Goal: Transaction & Acquisition: Purchase product/service

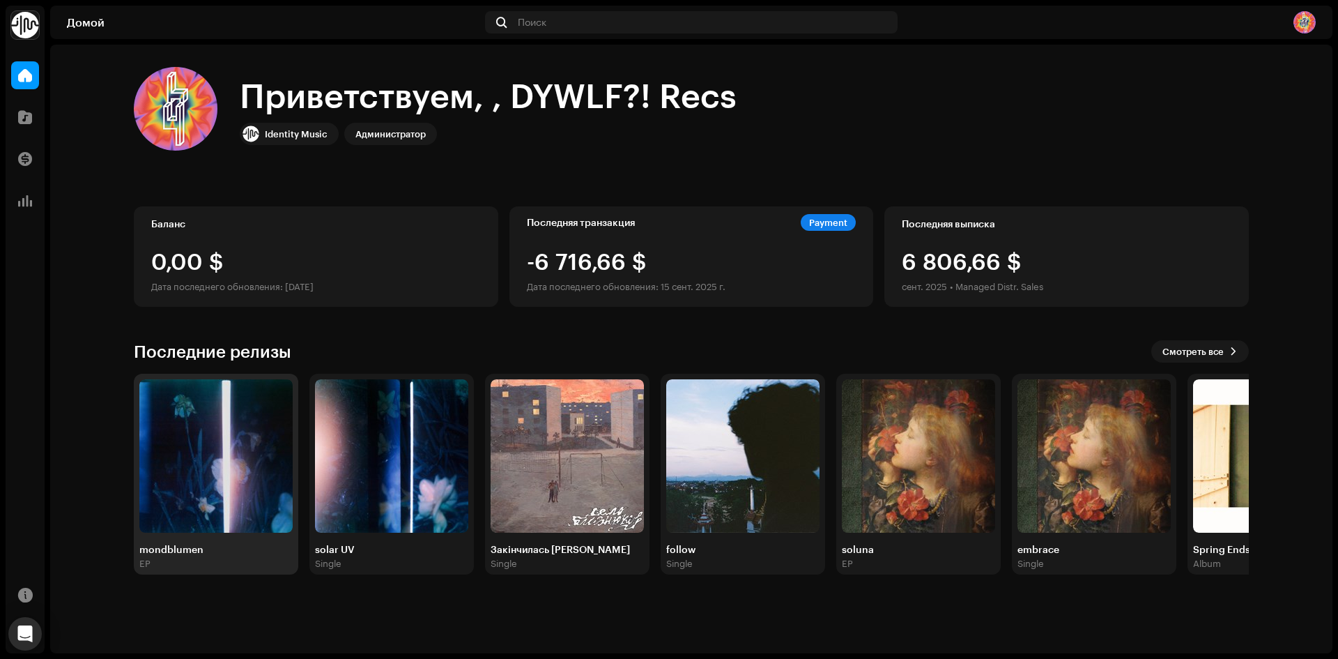
click at [215, 485] on img at bounding box center [215, 455] width 153 height 153
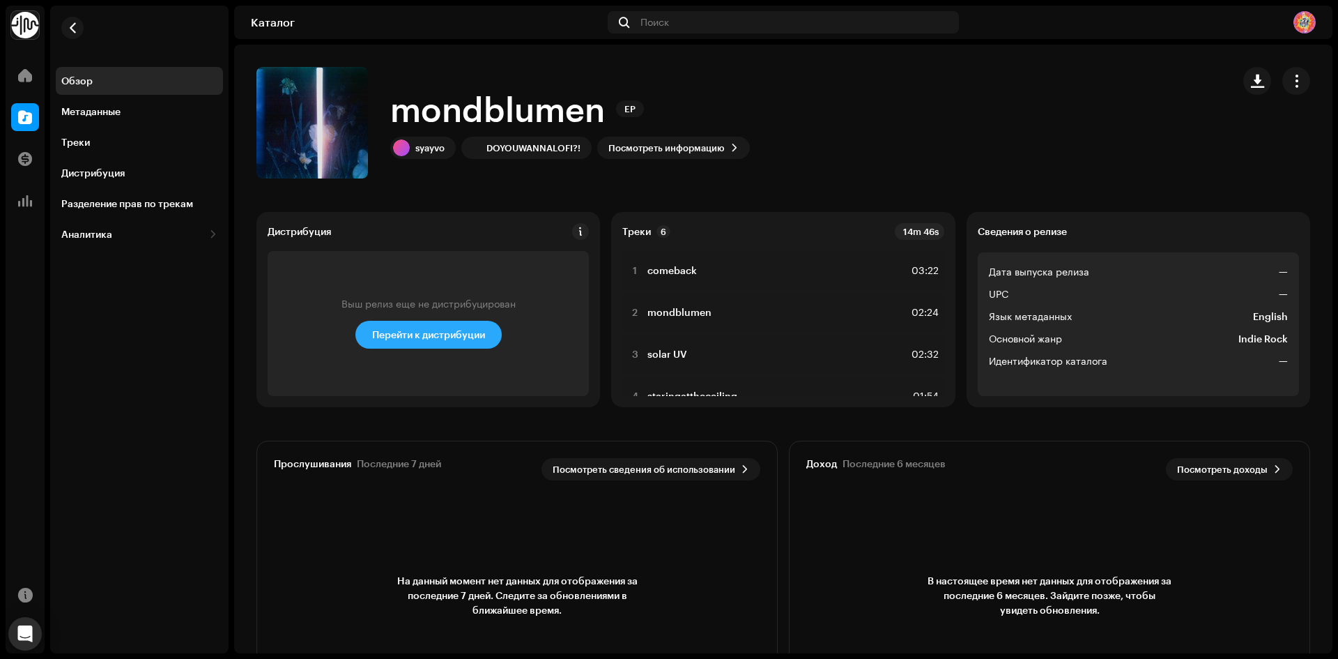
click at [440, 344] on span "Перейти к дистрибуции" at bounding box center [428, 335] width 113 height 28
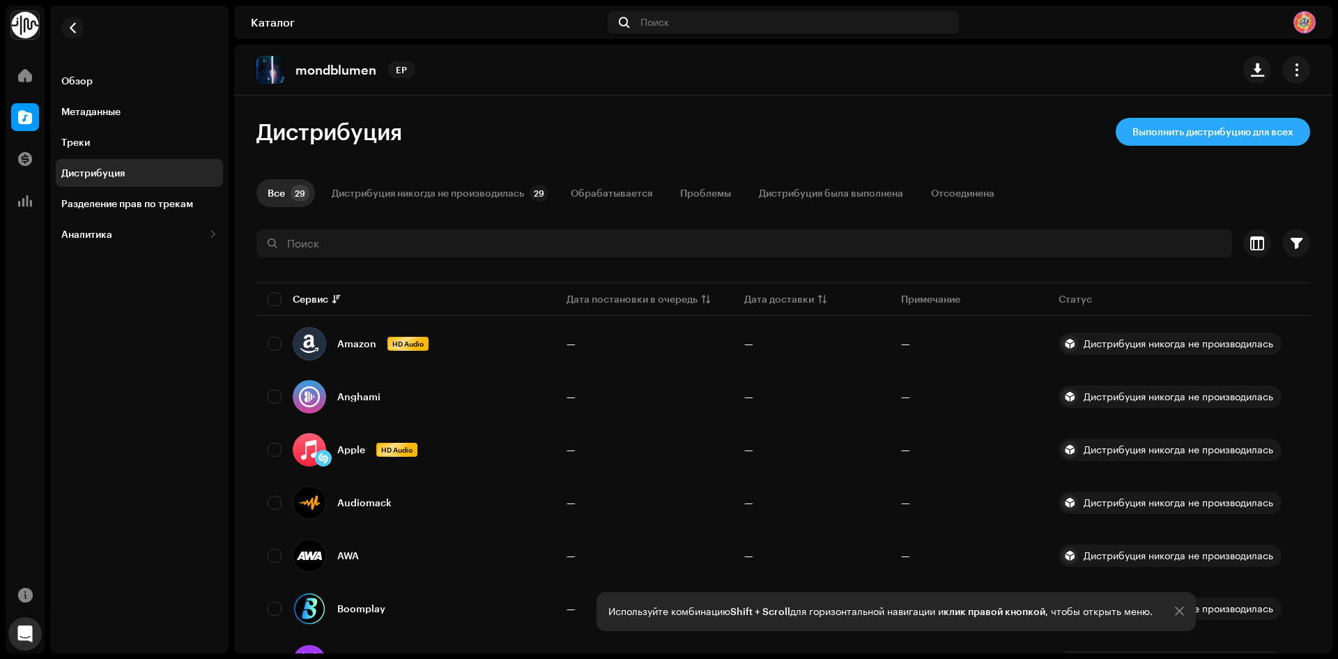
click at [1155, 125] on span "Выполнить дистрибуцию для всех" at bounding box center [1213, 132] width 161 height 28
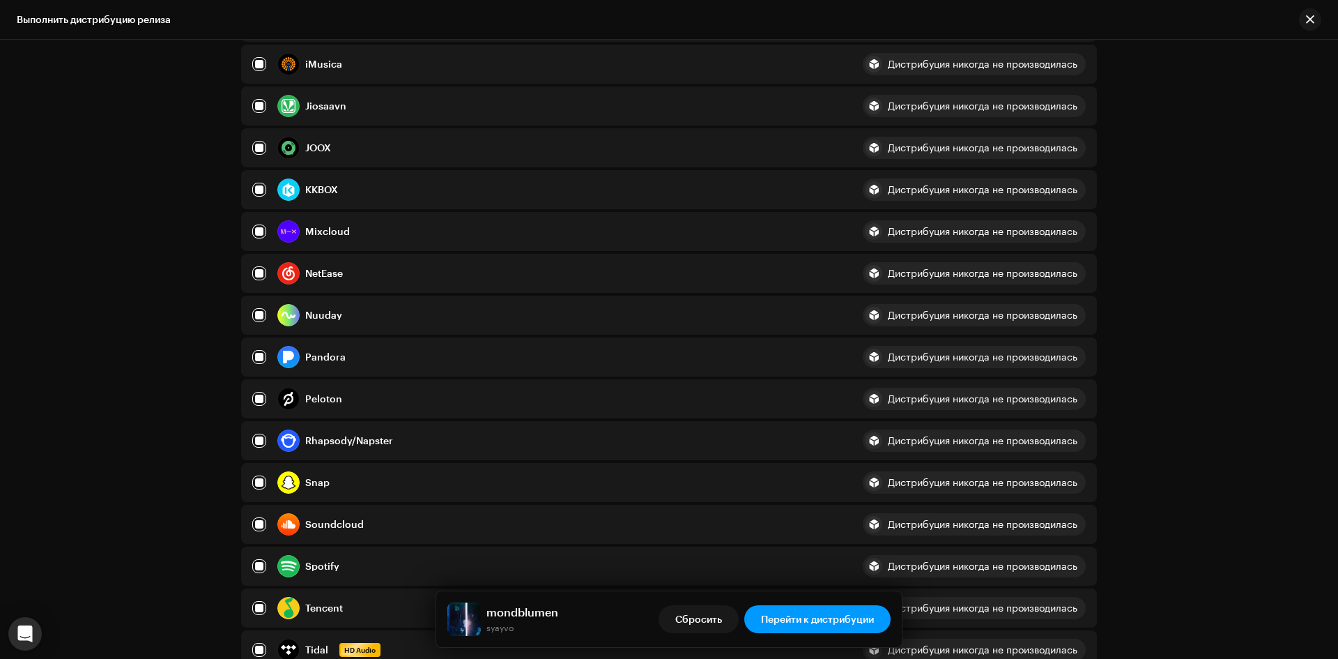
scroll to position [697, 0]
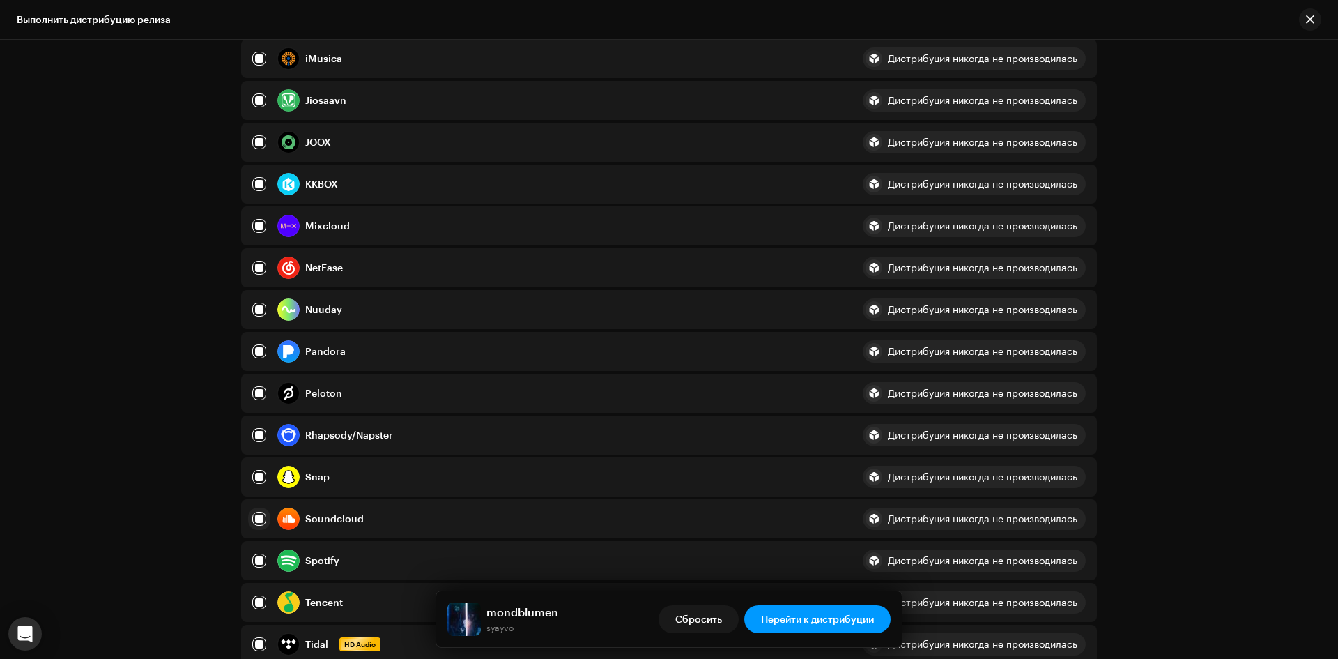
click at [252, 521] on input "checkbox" at bounding box center [259, 519] width 14 height 14
checkbox input "false"
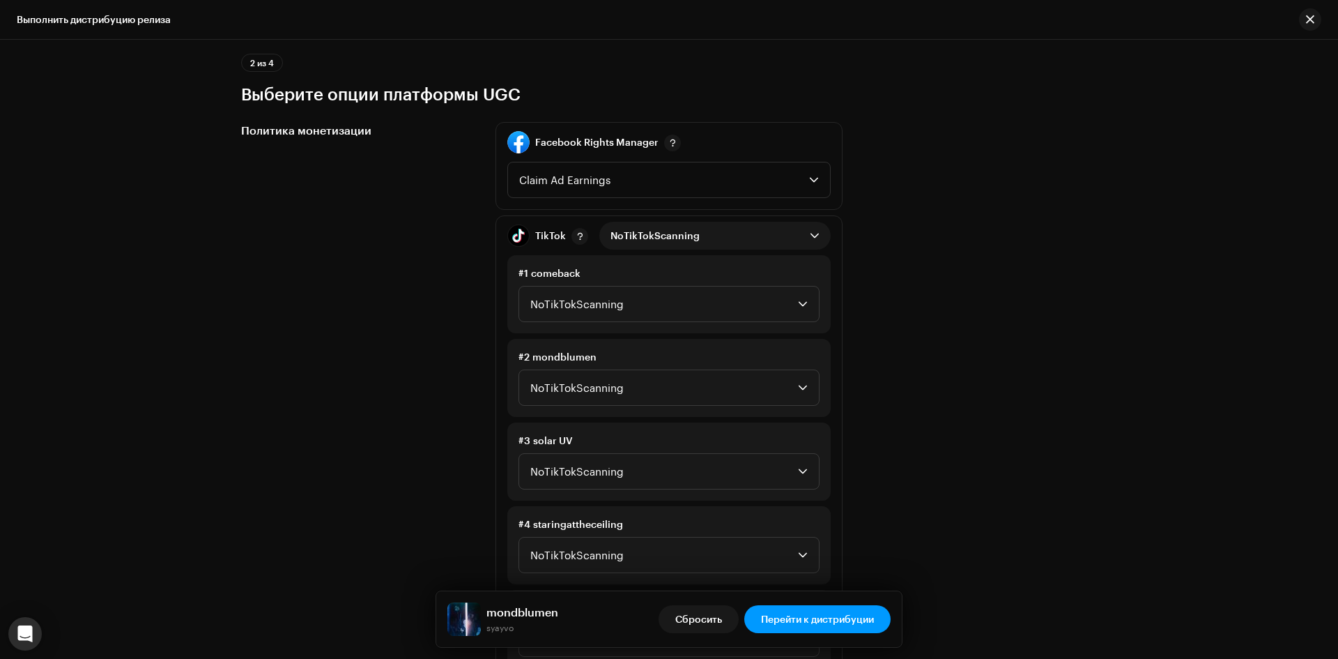
scroll to position [1534, 0]
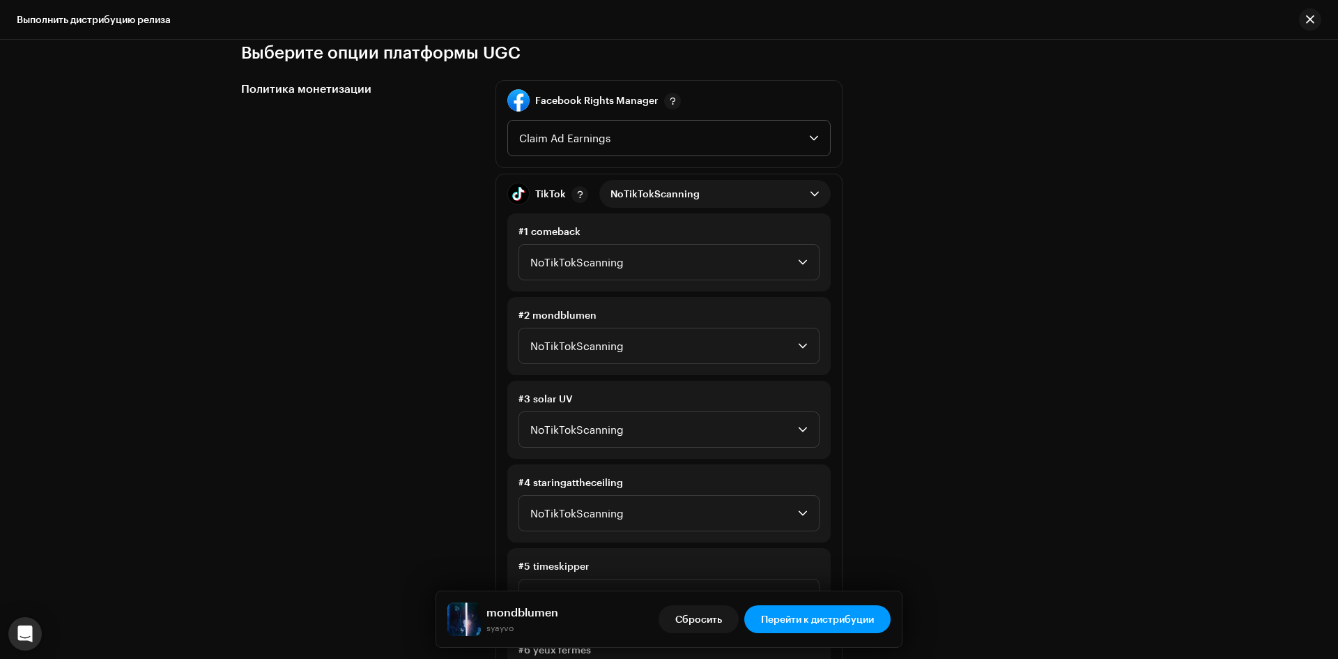
click at [591, 142] on span "Claim Ad Earnings" at bounding box center [664, 138] width 290 height 35
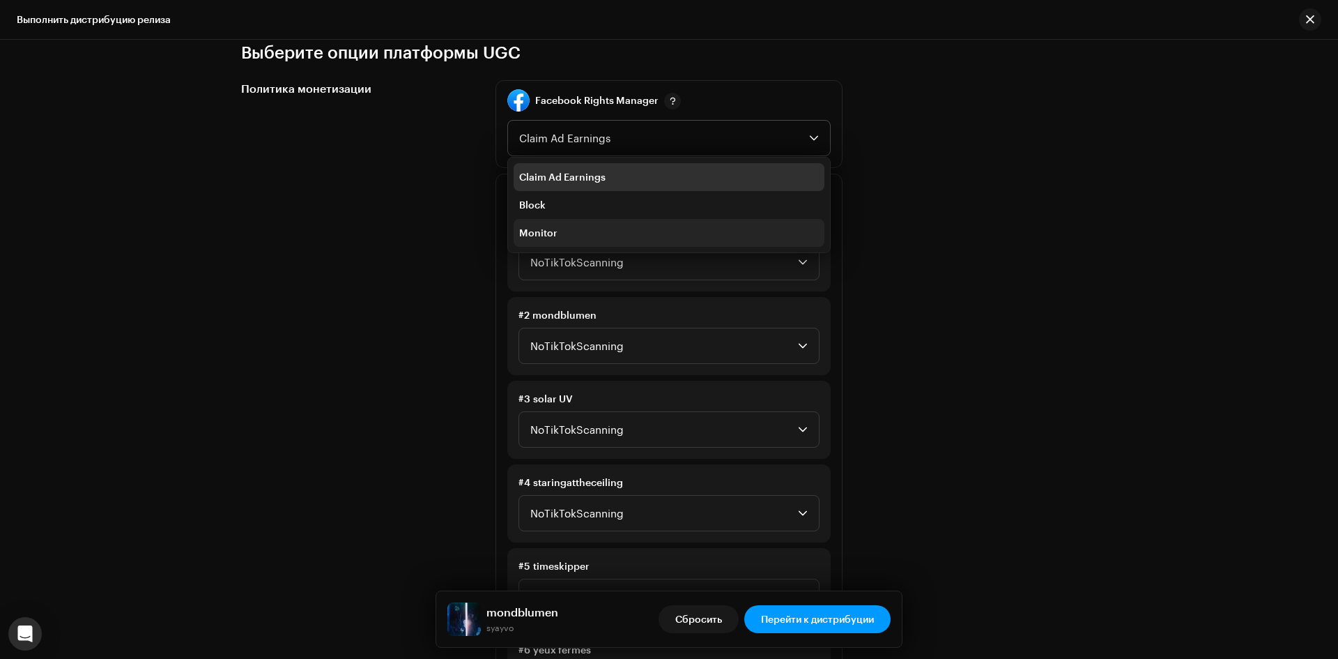
click at [540, 236] on span "Monitor" at bounding box center [538, 233] width 38 height 14
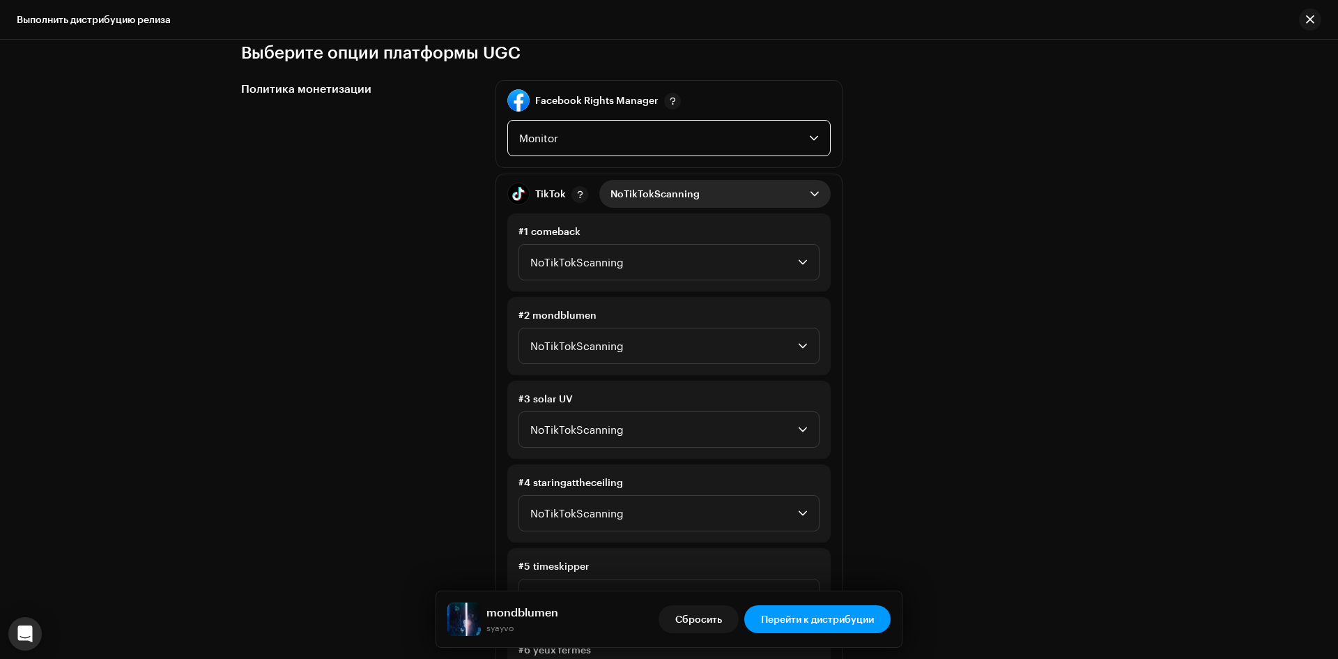
click at [649, 197] on span "NoTikTokScanning" at bounding box center [710, 194] width 199 height 28
click at [644, 284] on span "Monetize" at bounding box center [633, 284] width 44 height 14
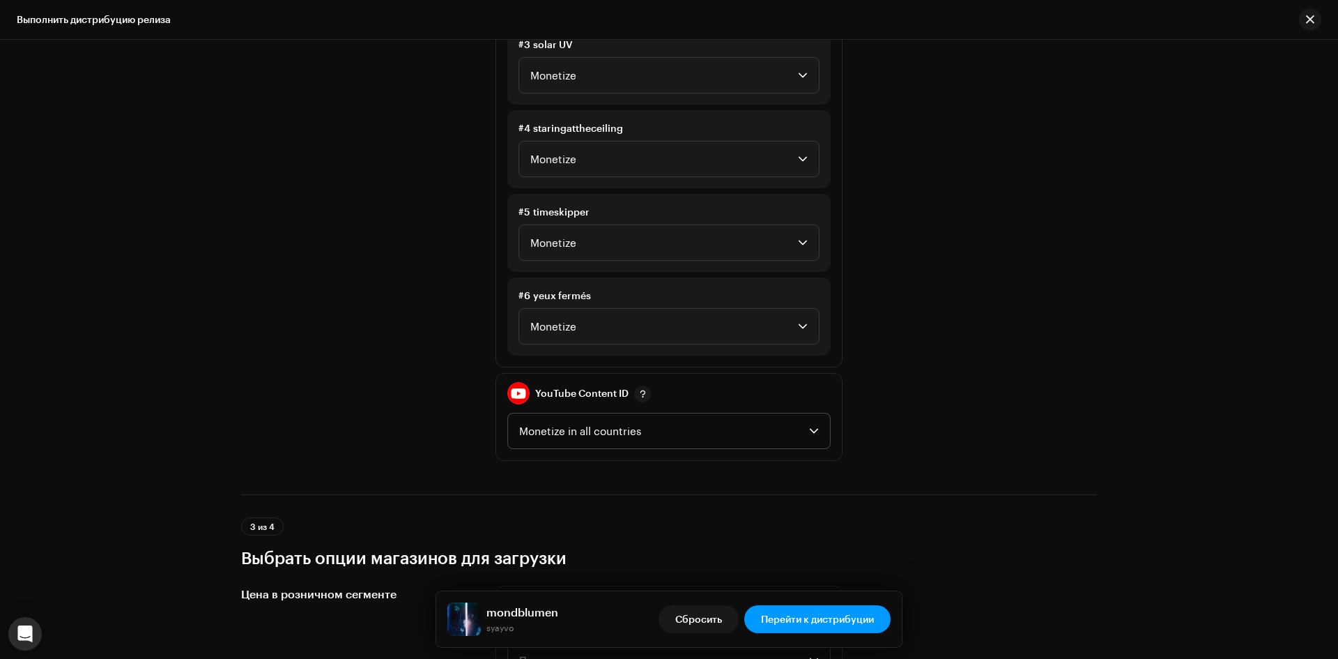
scroll to position [1952, 0]
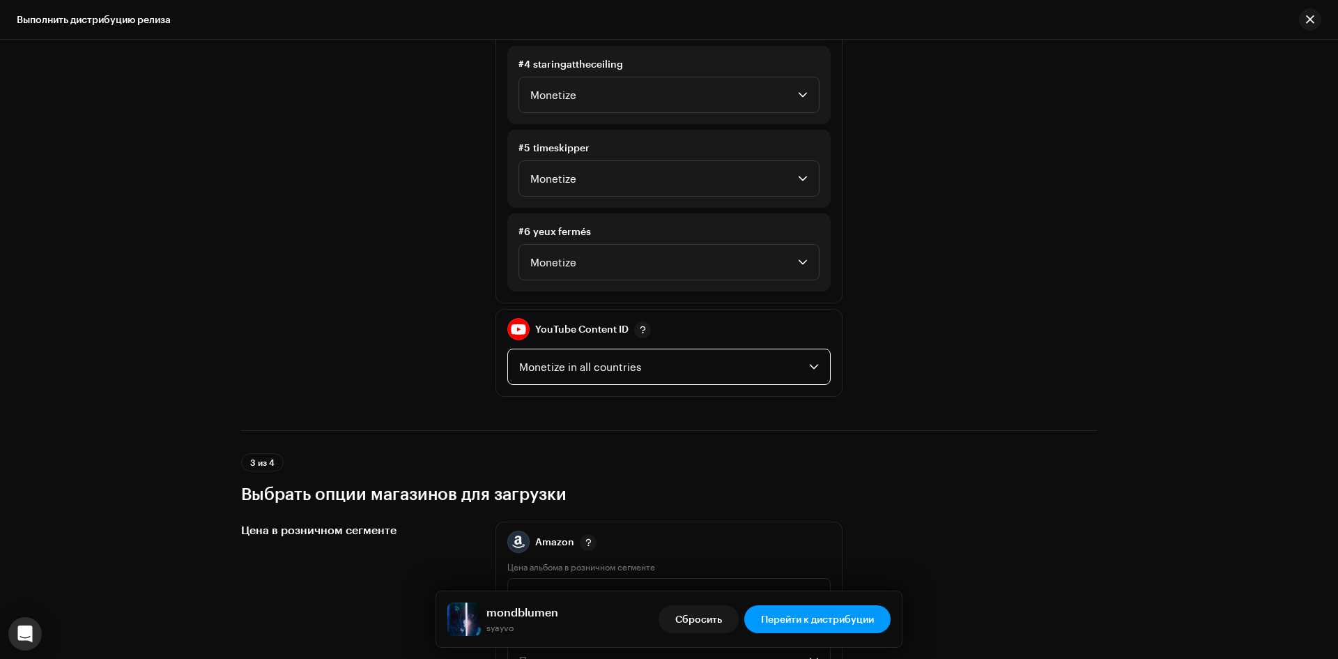
click at [723, 359] on span "Monetize in all countries" at bounding box center [664, 366] width 290 height 35
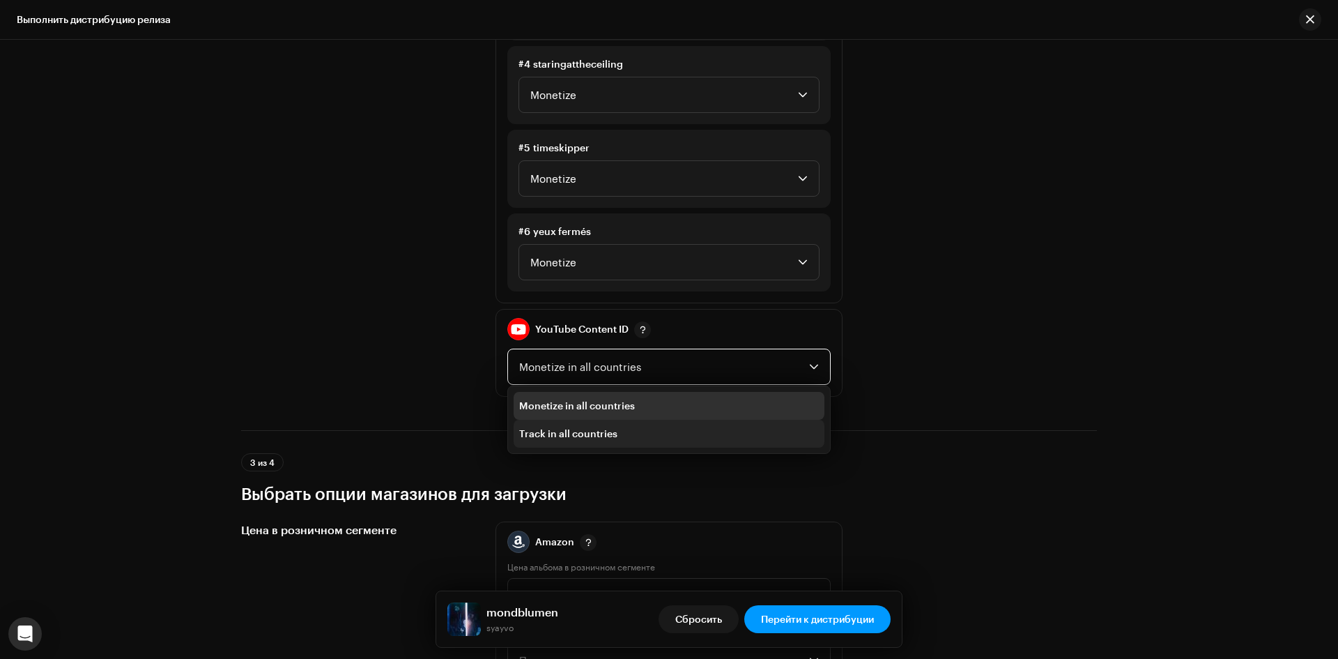
click at [645, 425] on li "Track in all countries" at bounding box center [669, 434] width 311 height 28
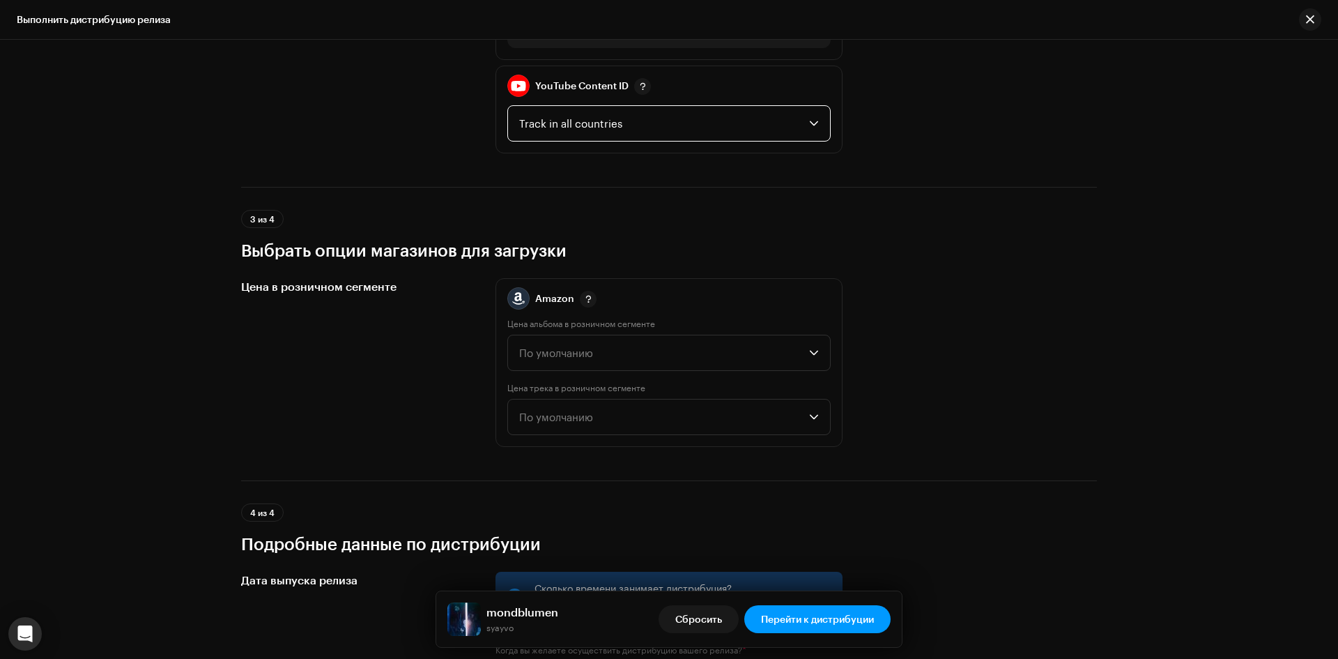
scroll to position [2231, 0]
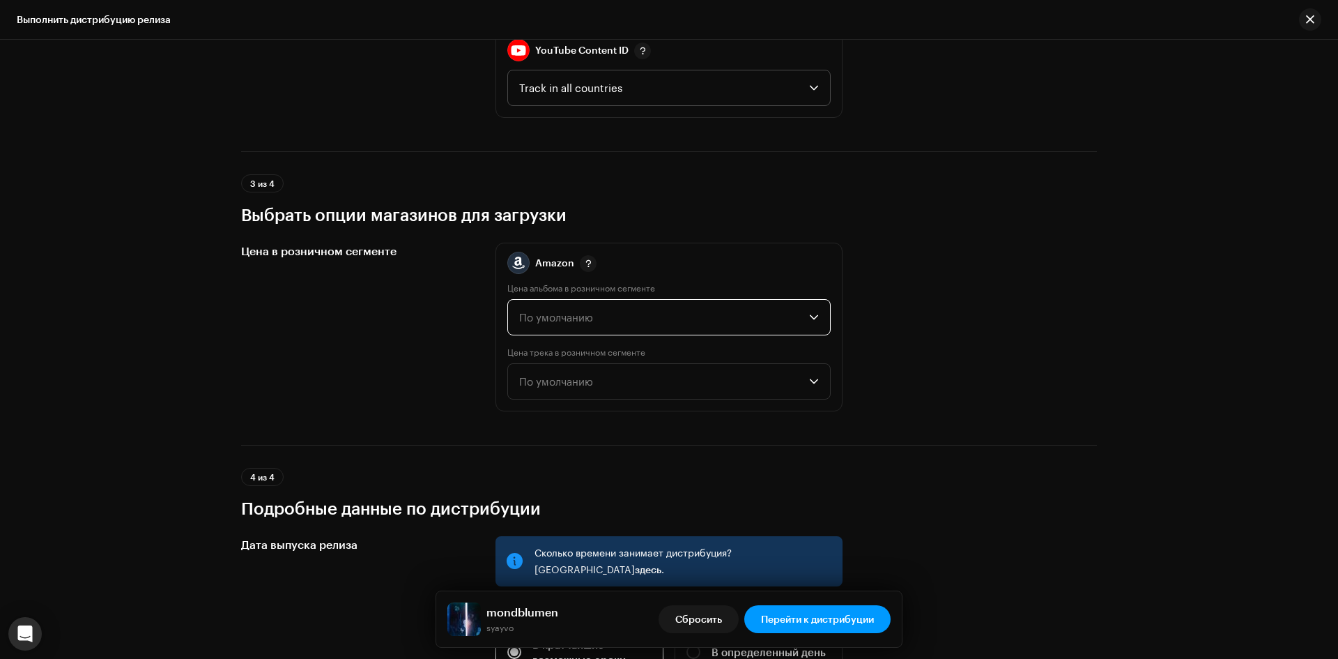
click at [697, 312] on span "По умолчанию" at bounding box center [664, 317] width 290 height 35
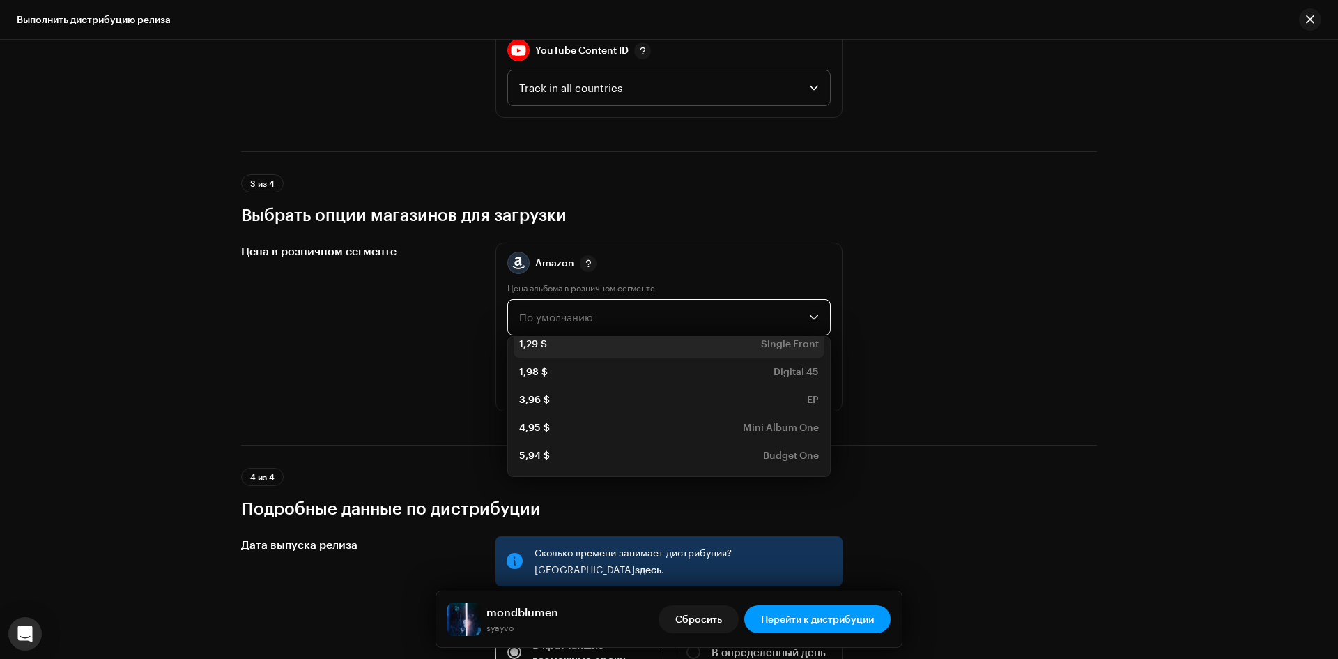
scroll to position [70, 0]
click at [730, 404] on div "3,96 $ EP" at bounding box center [669, 398] width 300 height 14
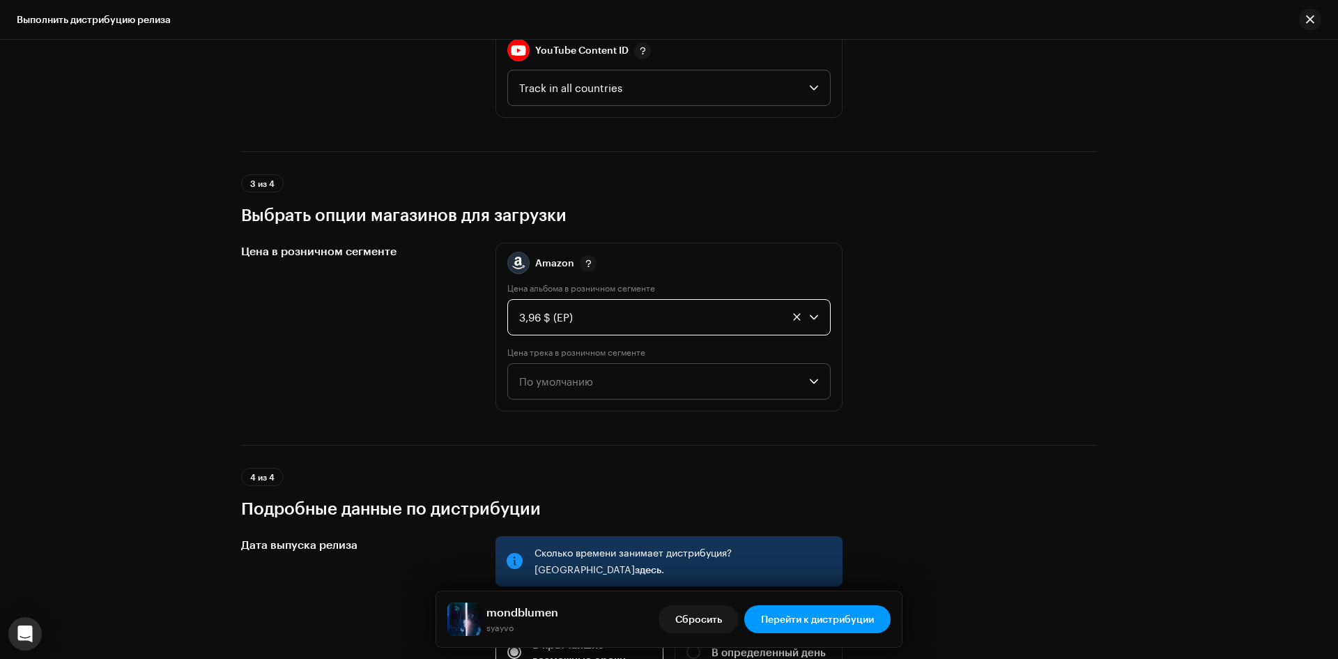
click at [719, 386] on span "По умолчанию" at bounding box center [664, 381] width 290 height 35
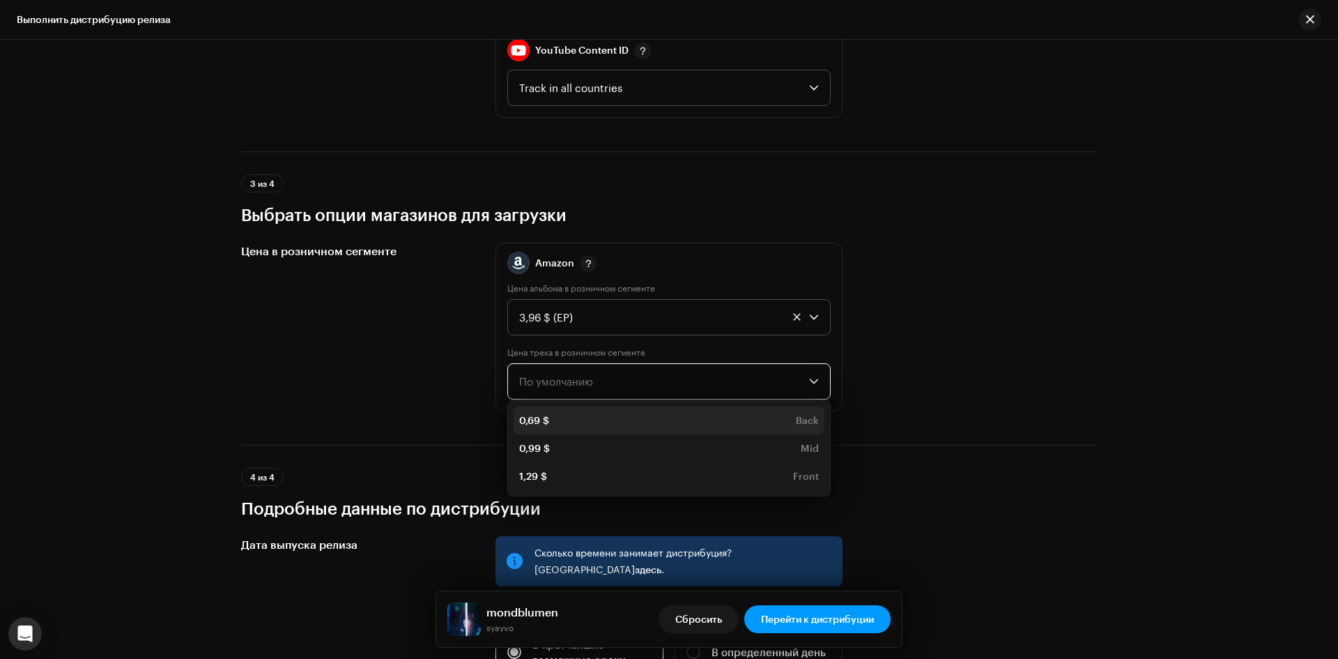
click at [716, 413] on div "0,69 $ Back" at bounding box center [669, 420] width 300 height 14
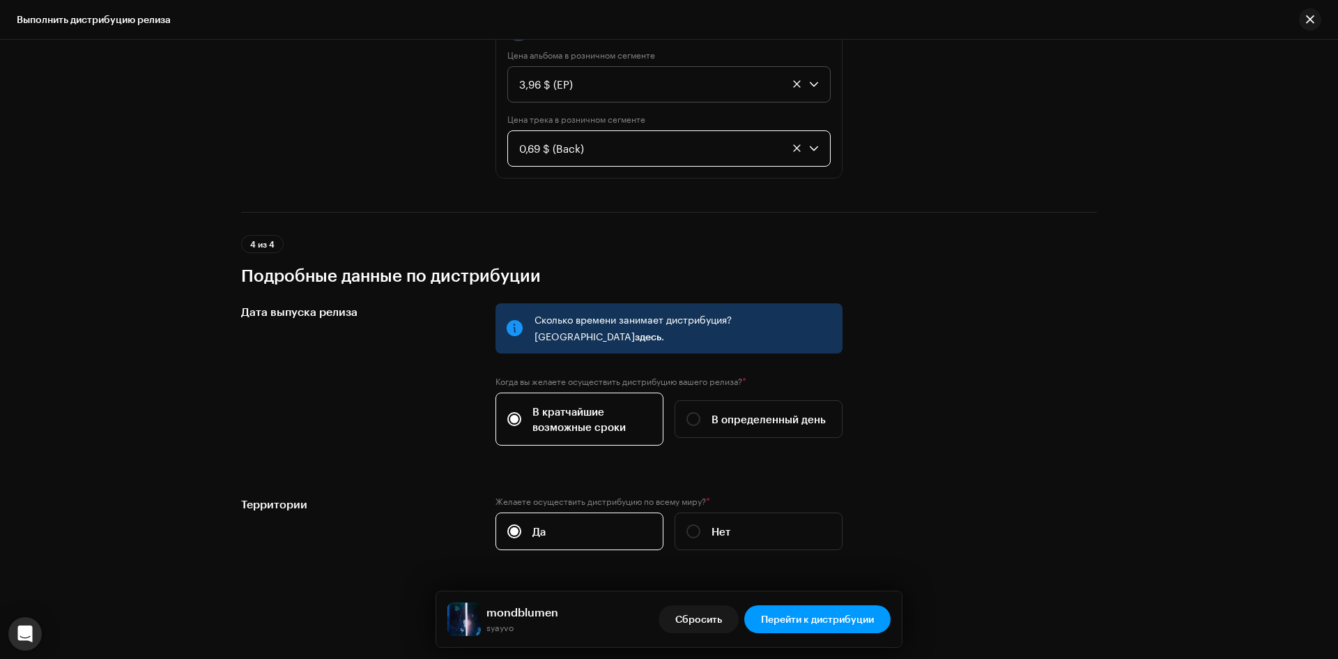
scroll to position [2489, 0]
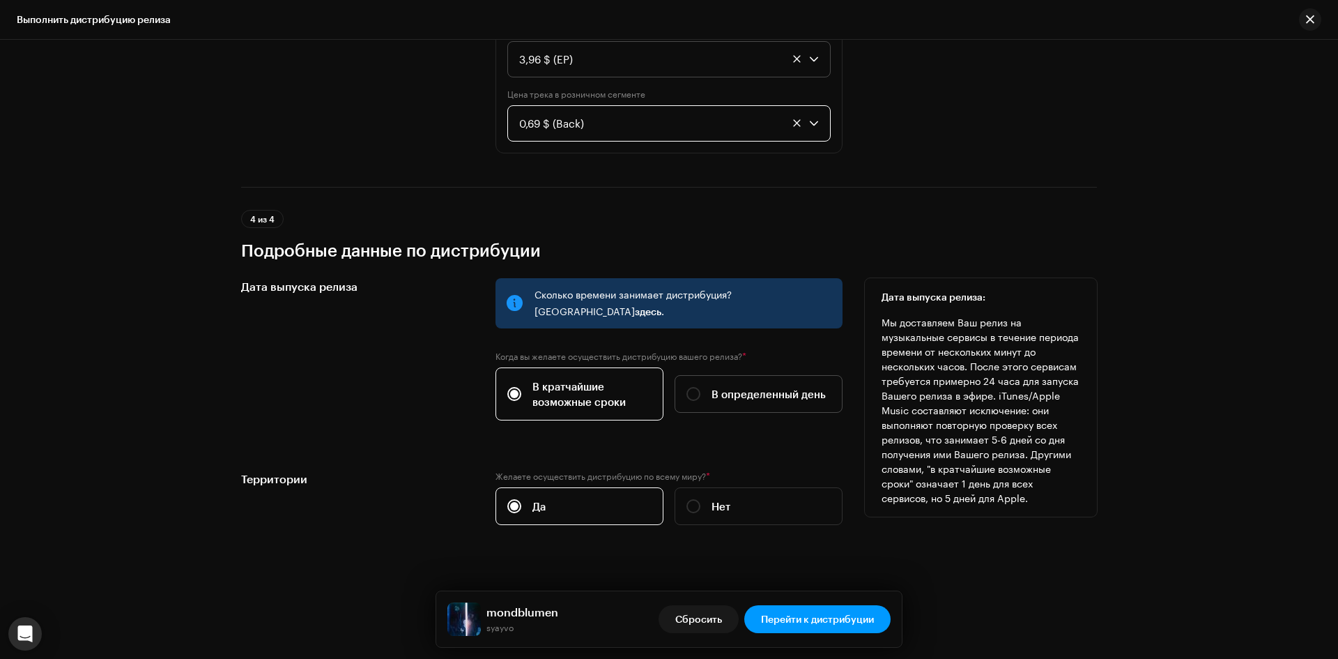
click at [708, 386] on div "В определенный день" at bounding box center [756, 393] width 139 height 15
click at [701, 387] on input "В определенный день" at bounding box center [694, 394] width 14 height 14
radio input "true"
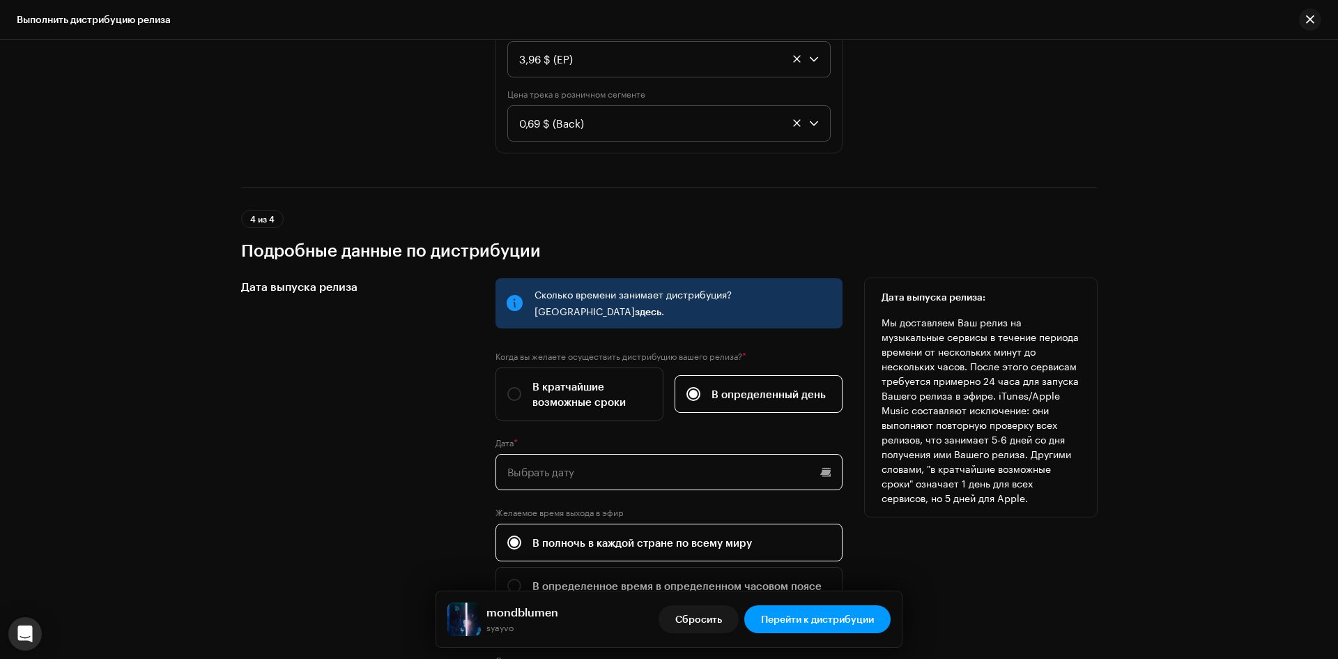
click at [625, 458] on input "text" at bounding box center [669, 472] width 347 height 36
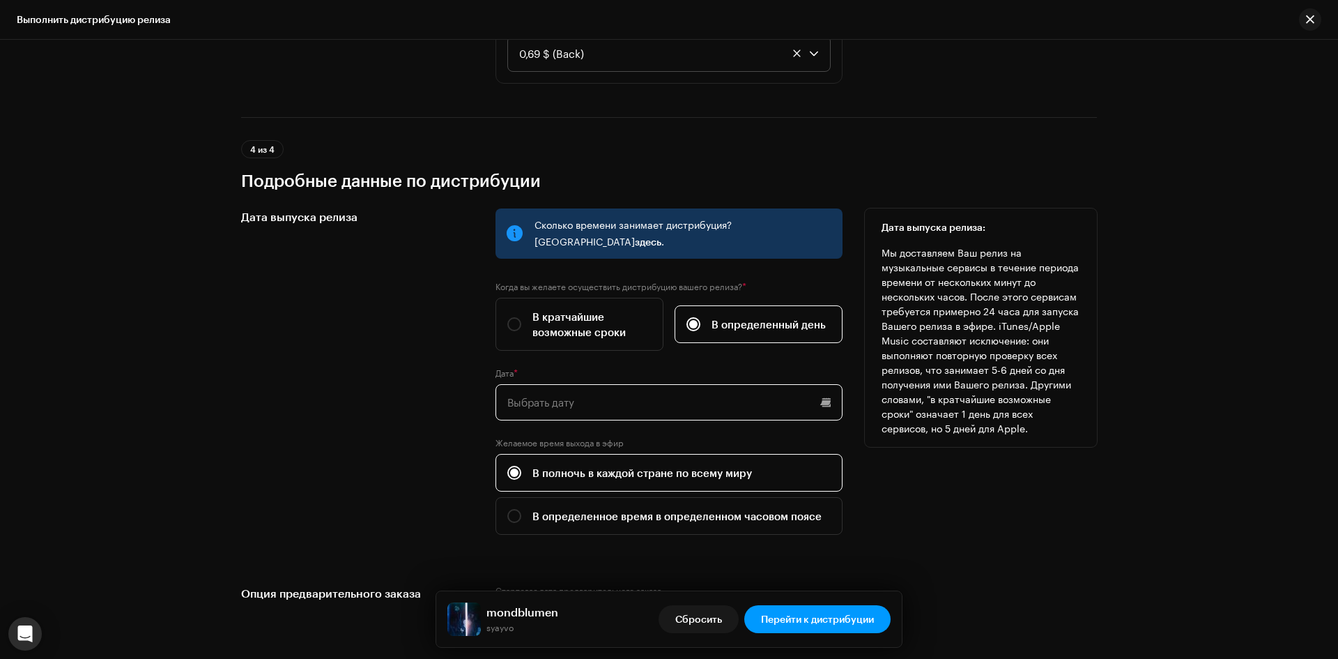
click at [631, 395] on input "text" at bounding box center [669, 402] width 347 height 36
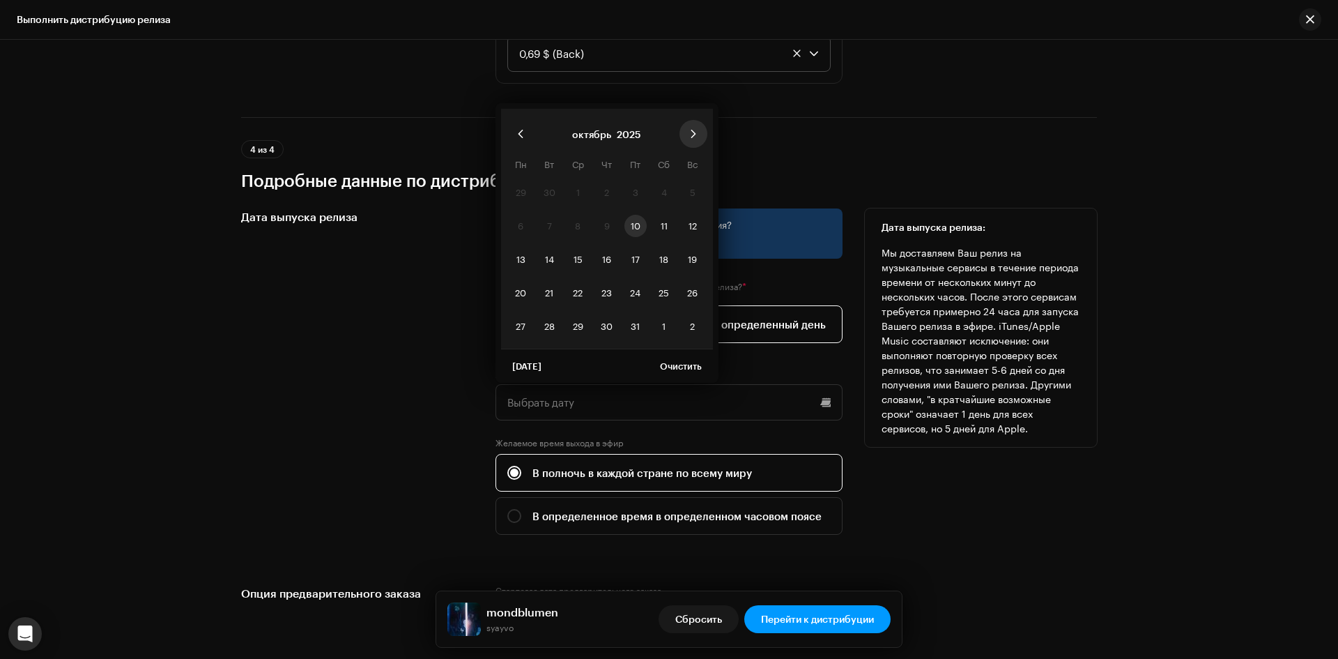
click at [697, 120] on button "Next Month" at bounding box center [694, 134] width 28 height 28
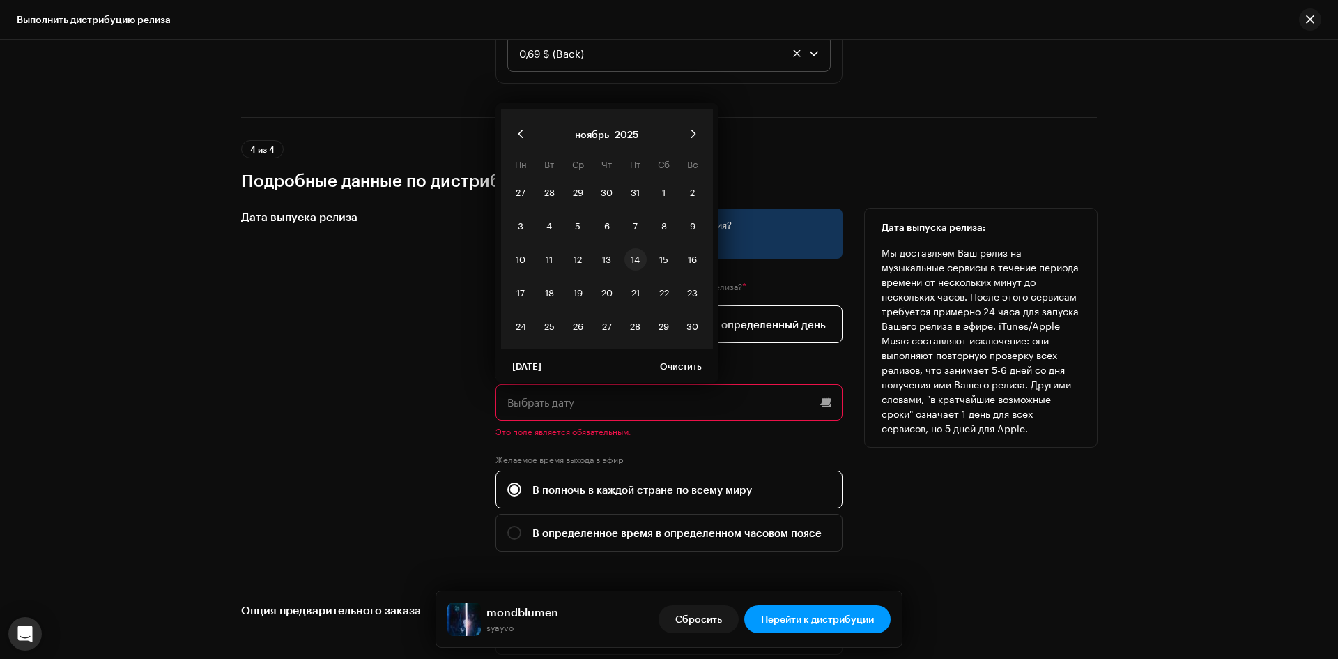
click at [638, 248] on span "14" at bounding box center [636, 259] width 22 height 22
type input "[DATE]"
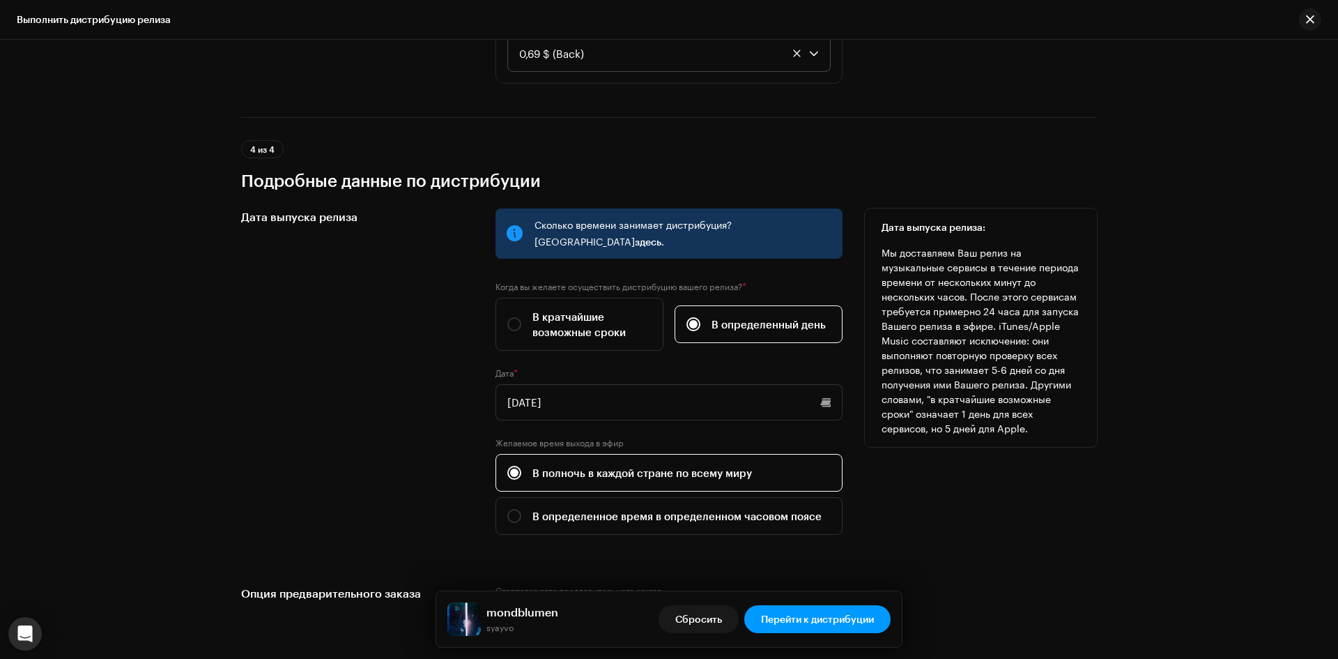
click at [1157, 466] on div "Выполнить дистрибуцию релиза Выполните следующие действия для дистрибуции релиз…" at bounding box center [669, 349] width 1338 height 619
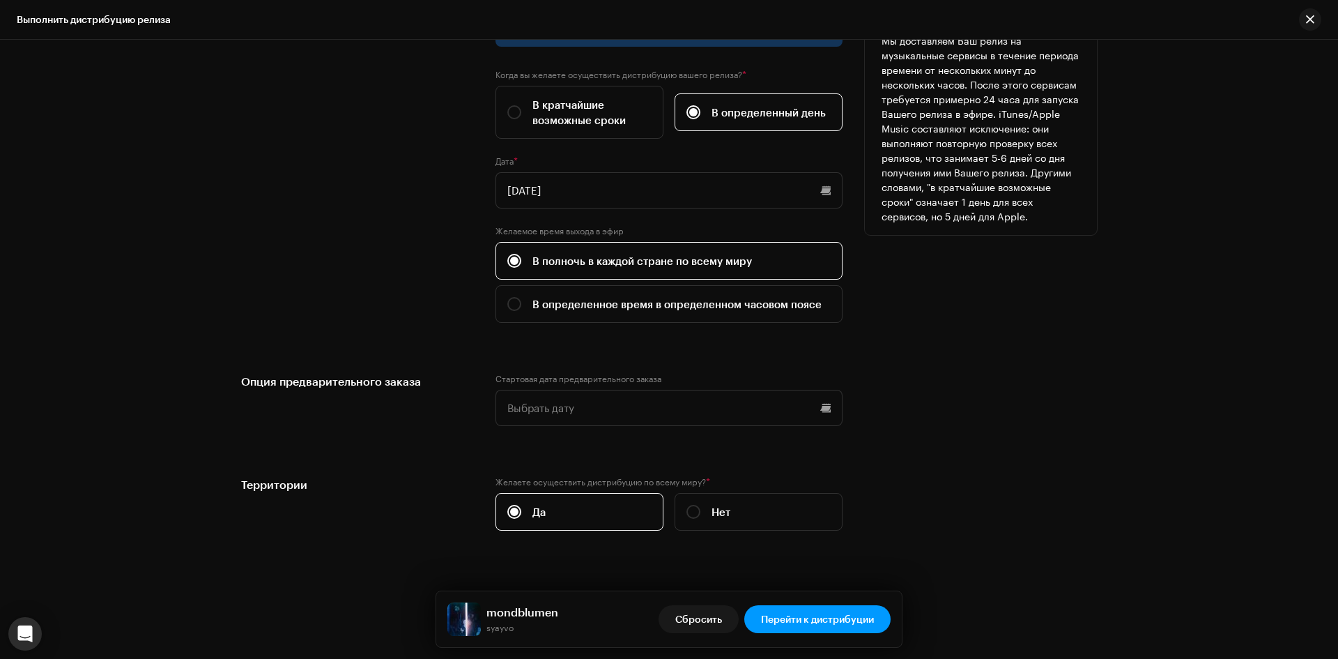
scroll to position [2776, 0]
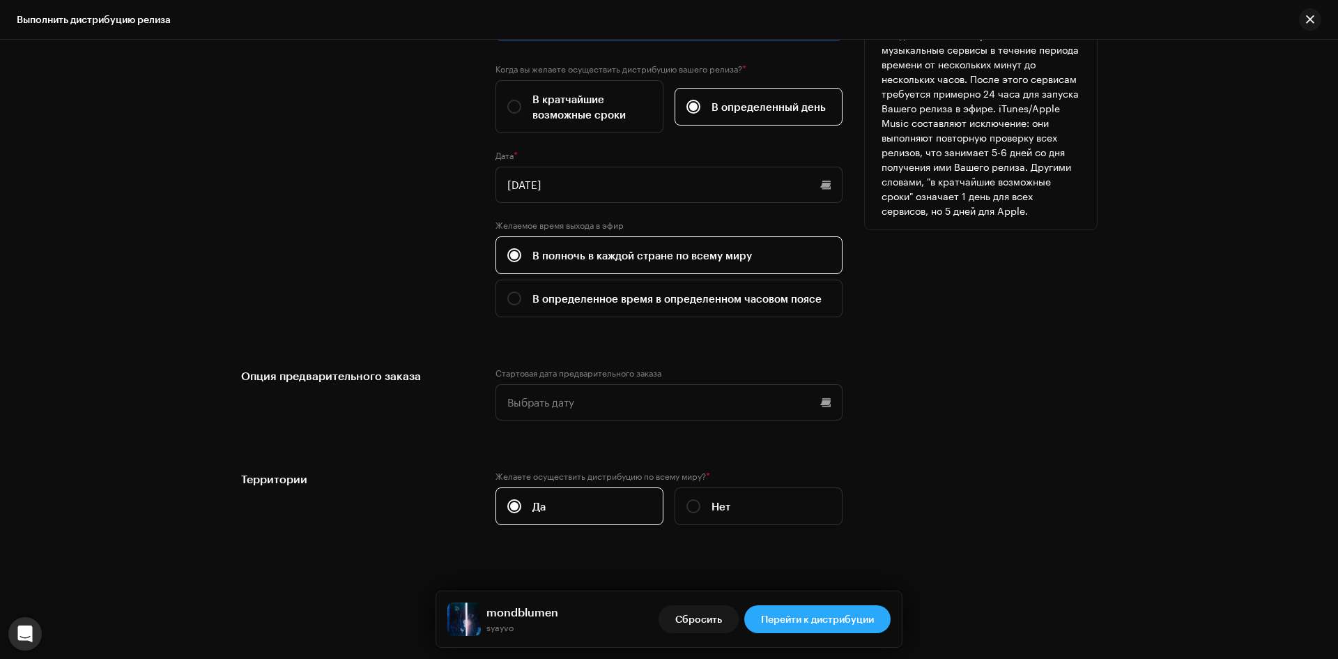
click at [848, 610] on span "Перейти к дистрибуции" at bounding box center [817, 619] width 113 height 28
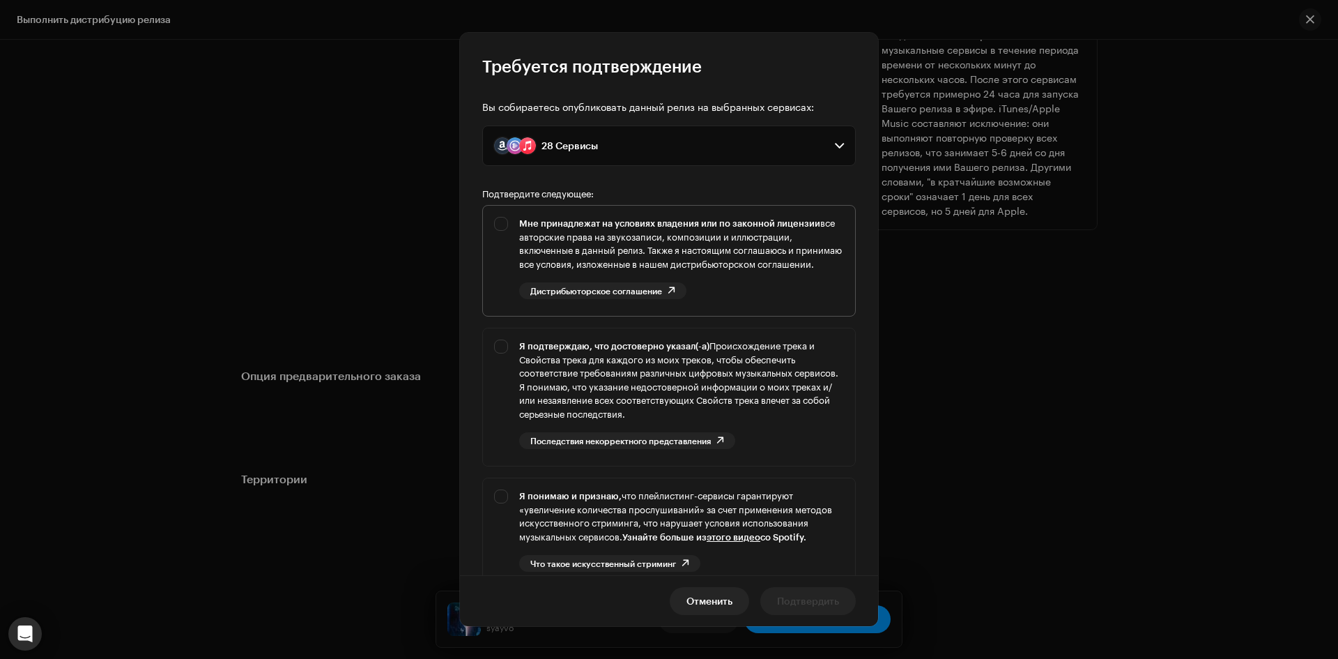
click at [496, 229] on div "Мне принадлежат на условиях владения или по законной лицензии все авторские пра…" at bounding box center [669, 258] width 372 height 105
checkbox input "true"
click at [601, 369] on div "Я подтверждаю, что достоверно указал(-а) Происхождение трека и Свойства трека д…" at bounding box center [681, 380] width 325 height 82
checkbox input "true"
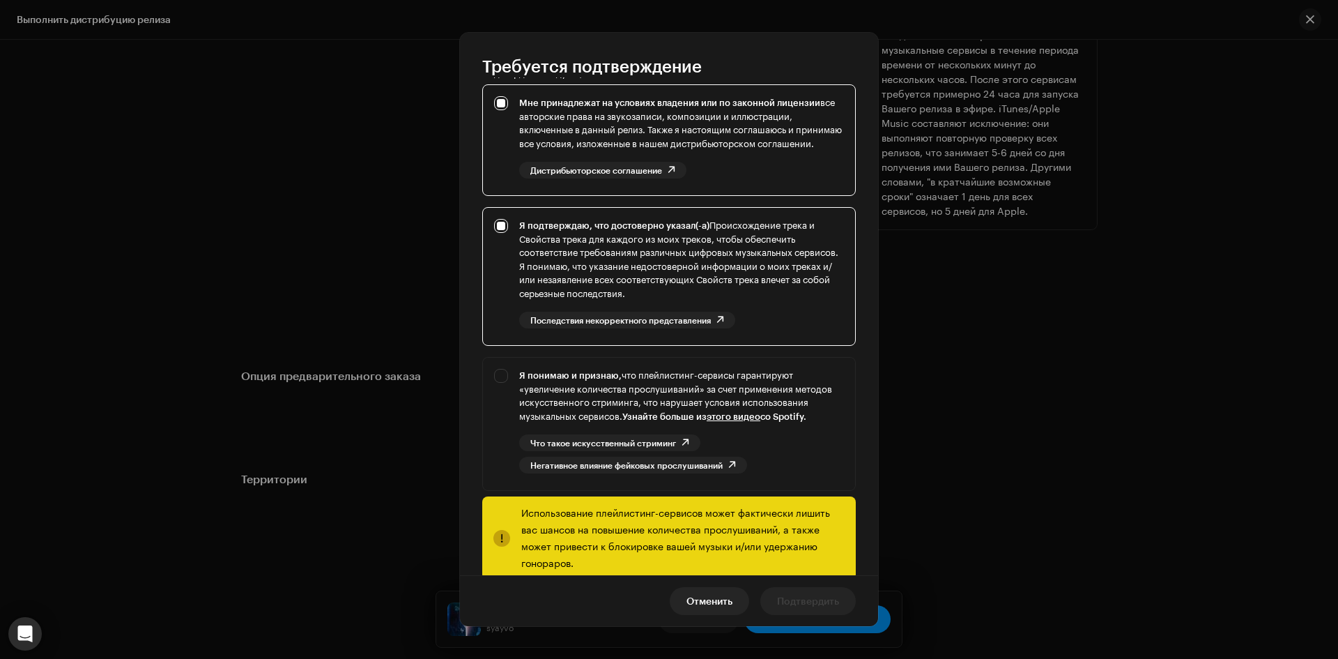
scroll to position [162, 0]
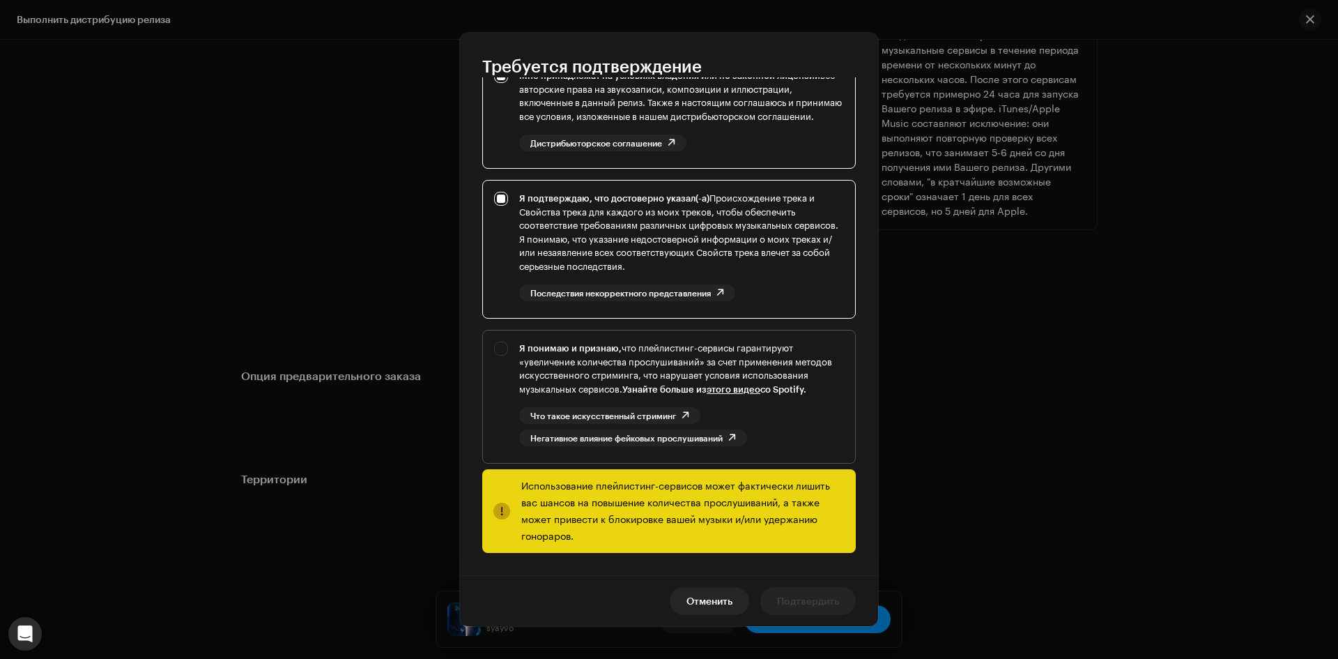
click at [496, 349] on div "Я понимаю и признаю, что плейлистинг-сервисы гарантируют «увеличение количества…" at bounding box center [669, 393] width 372 height 127
checkbox input "true"
click at [823, 602] on span "Подтвердить" at bounding box center [808, 601] width 62 height 28
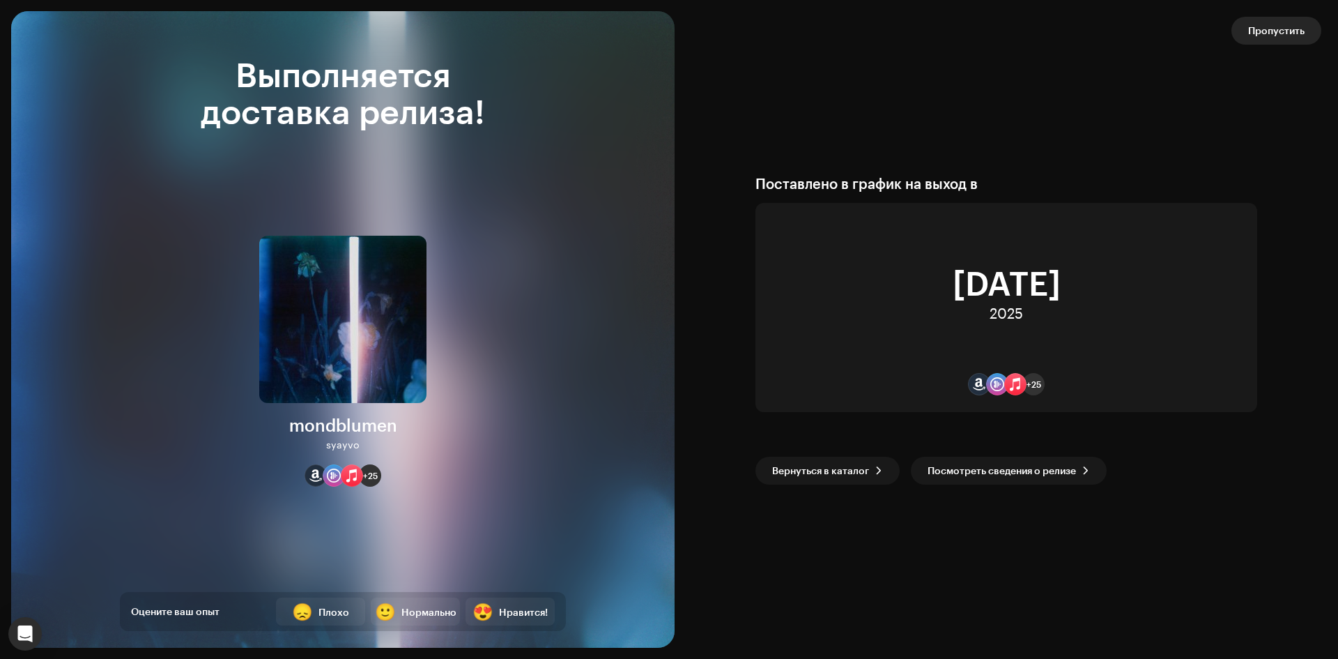
click at [1277, 22] on span "Пропустить" at bounding box center [1277, 31] width 56 height 28
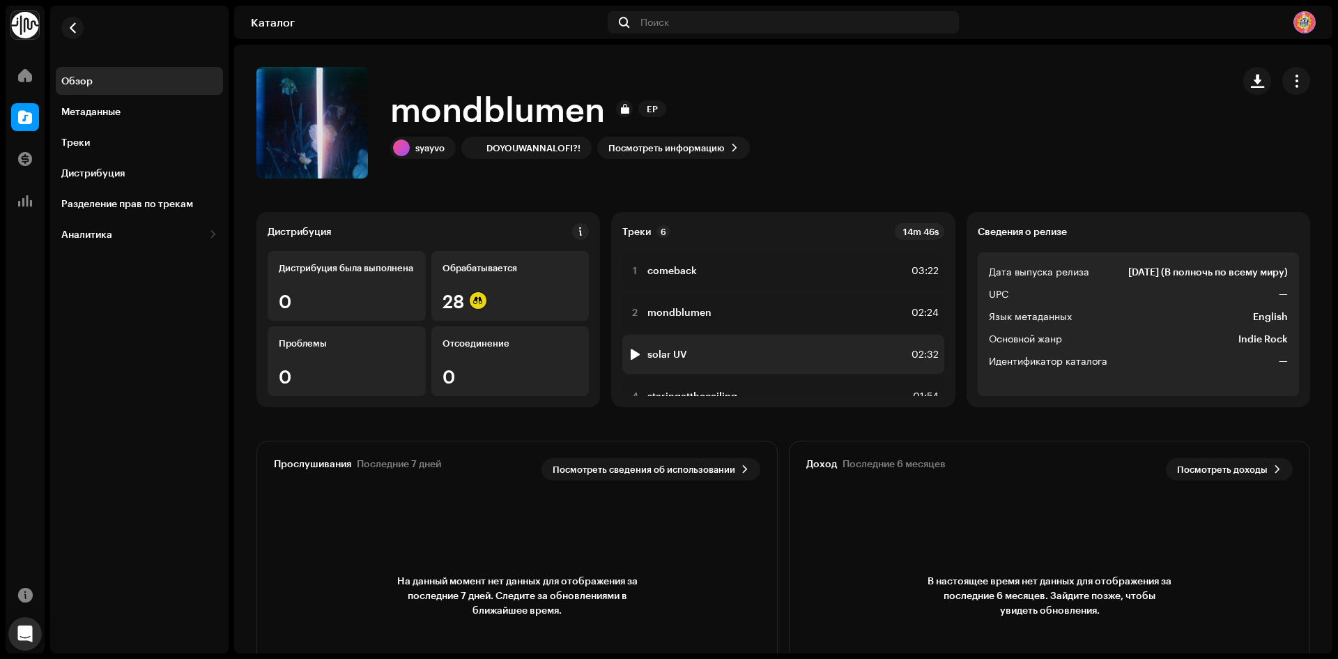
click at [908, 352] on div "02:32" at bounding box center [923, 354] width 31 height 17
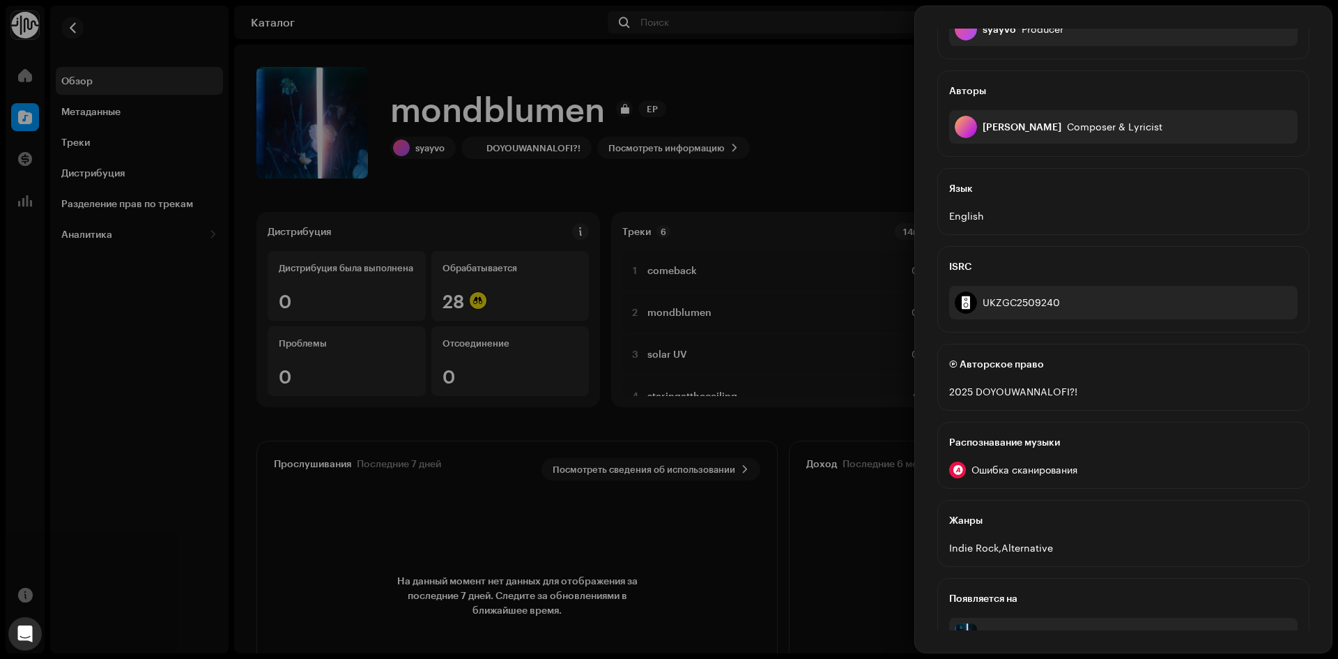
scroll to position [243, 0]
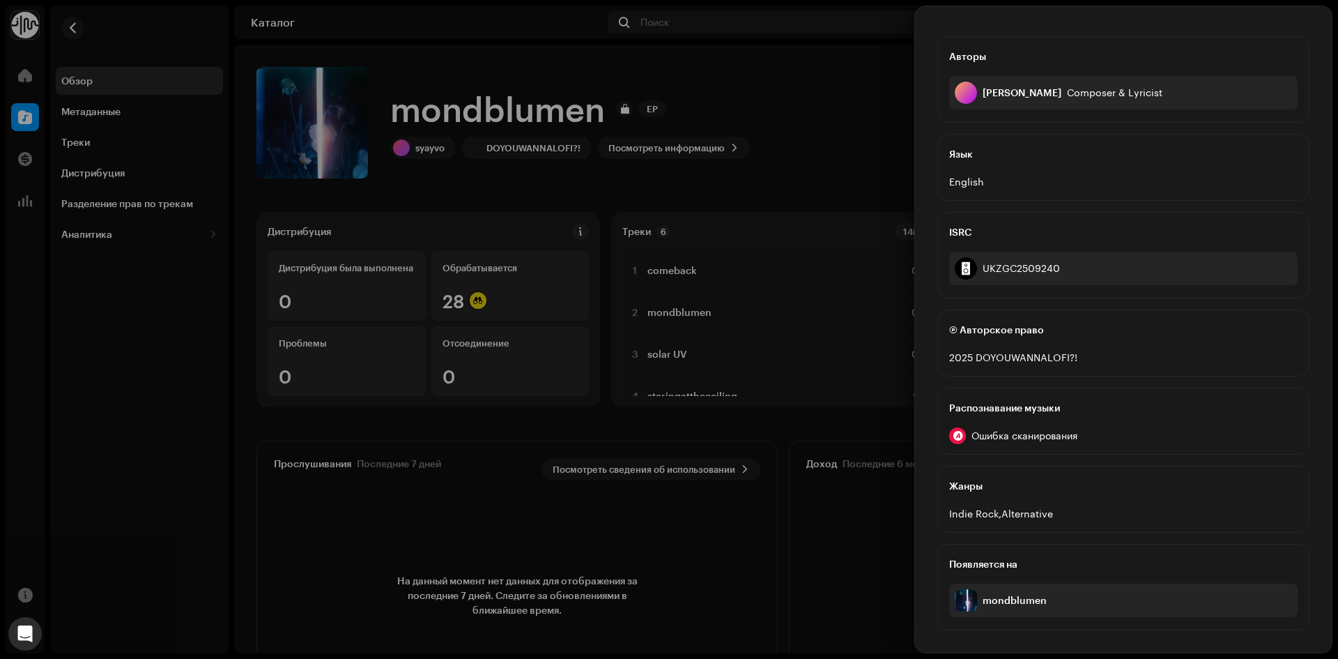
click at [1028, 429] on div "Ошибка сканирования" at bounding box center [1123, 435] width 349 height 17
click at [829, 130] on div "Распознавание аудио по AcrCloud is still processing the audio file. Do NOT appr…" at bounding box center [669, 329] width 1338 height 659
click at [788, 319] on div at bounding box center [669, 329] width 1338 height 659
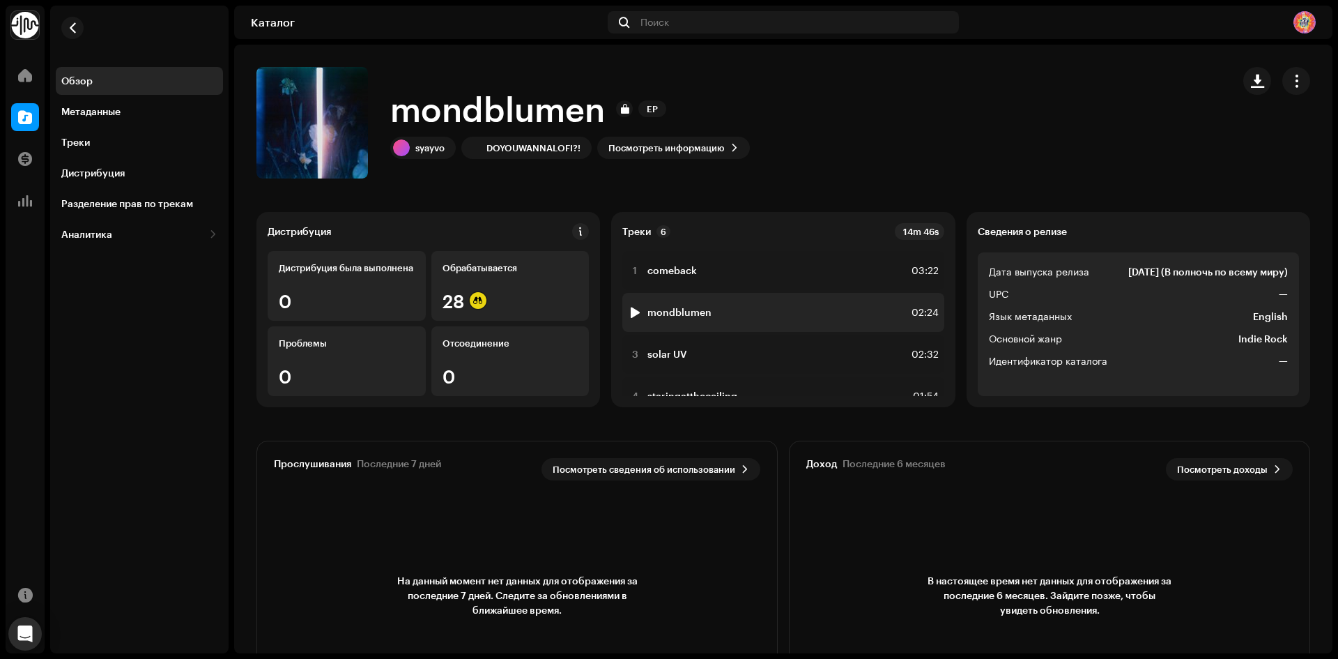
click at [745, 316] on div "2 mondblumen 02:24" at bounding box center [783, 312] width 321 height 39
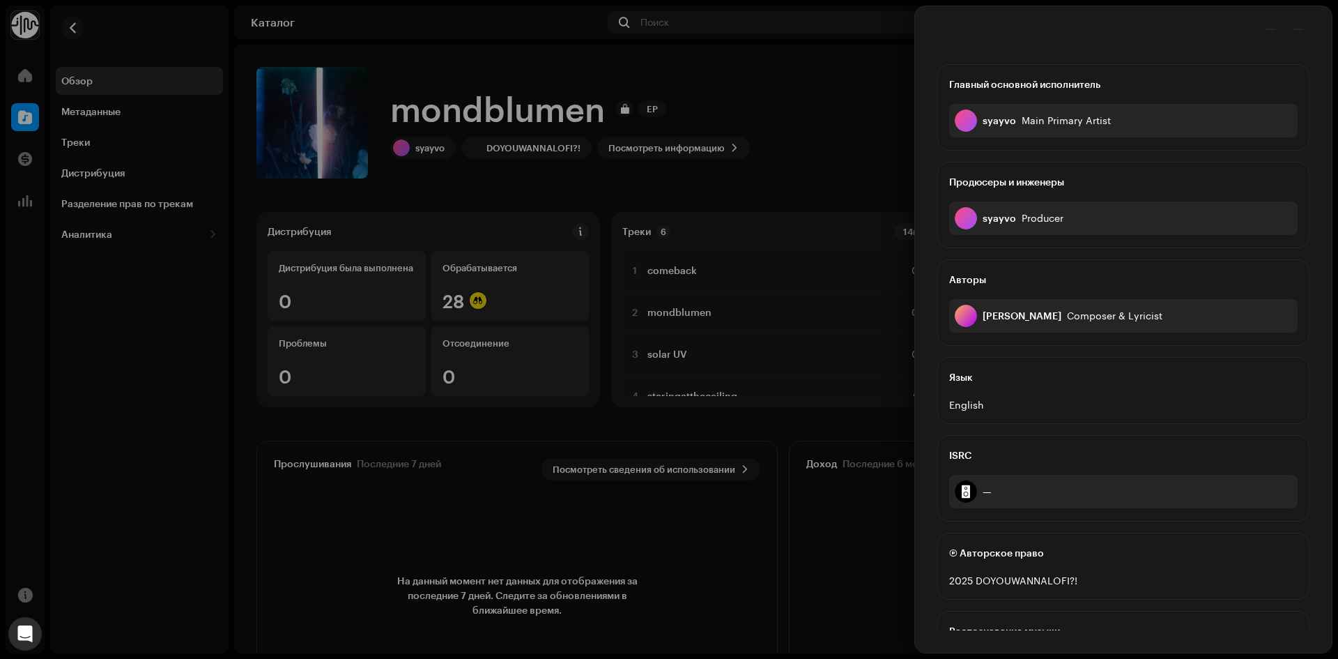
scroll to position [0, 0]
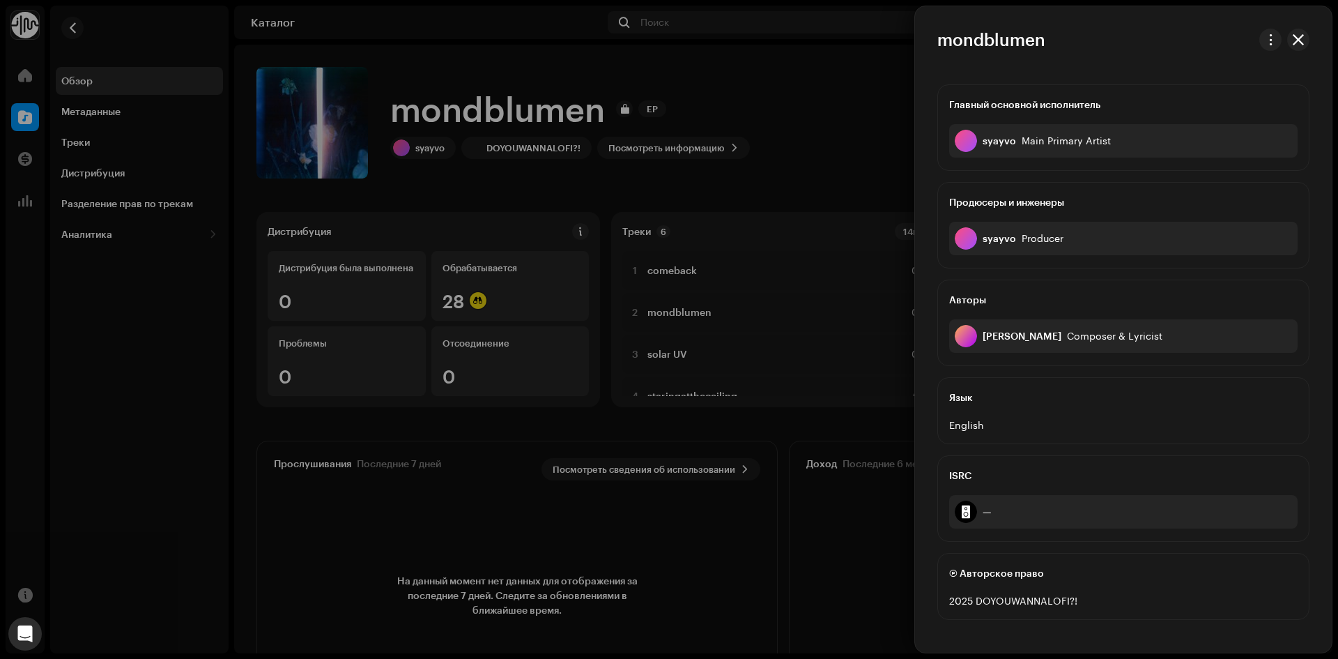
click at [893, 106] on div at bounding box center [669, 329] width 1338 height 659
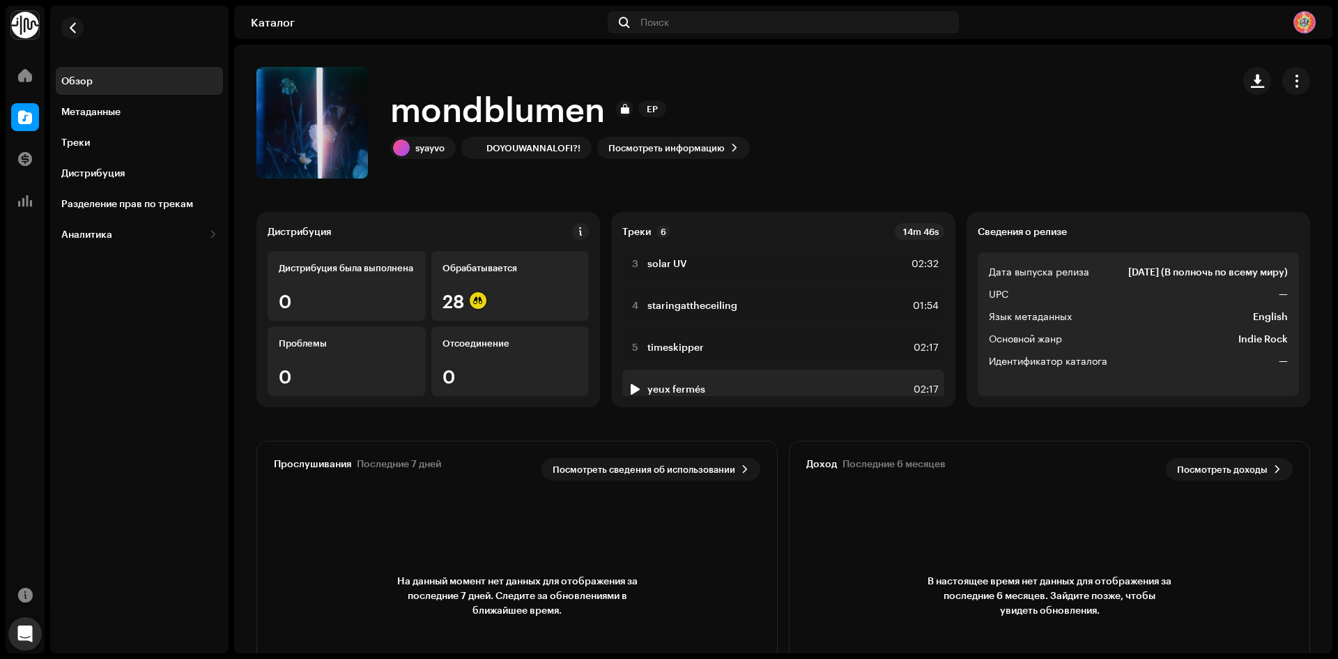
scroll to position [114, 0]
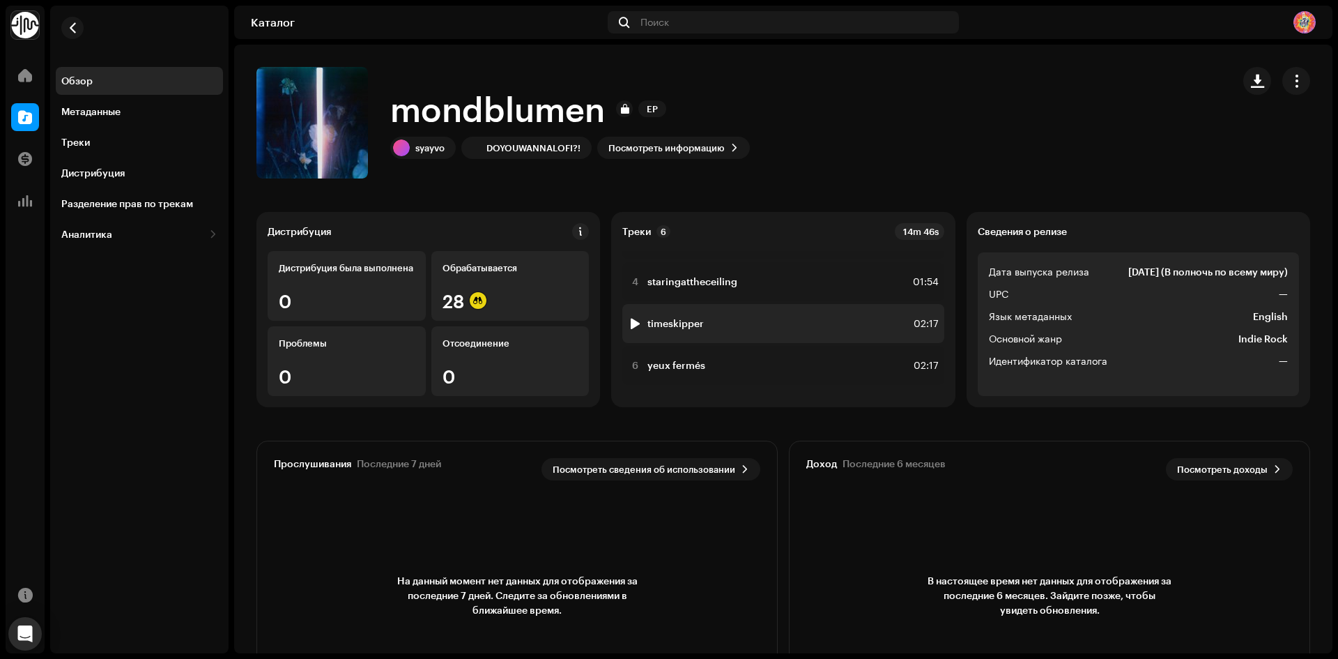
click at [725, 316] on div "5 timeskipper 02:17" at bounding box center [783, 323] width 321 height 39
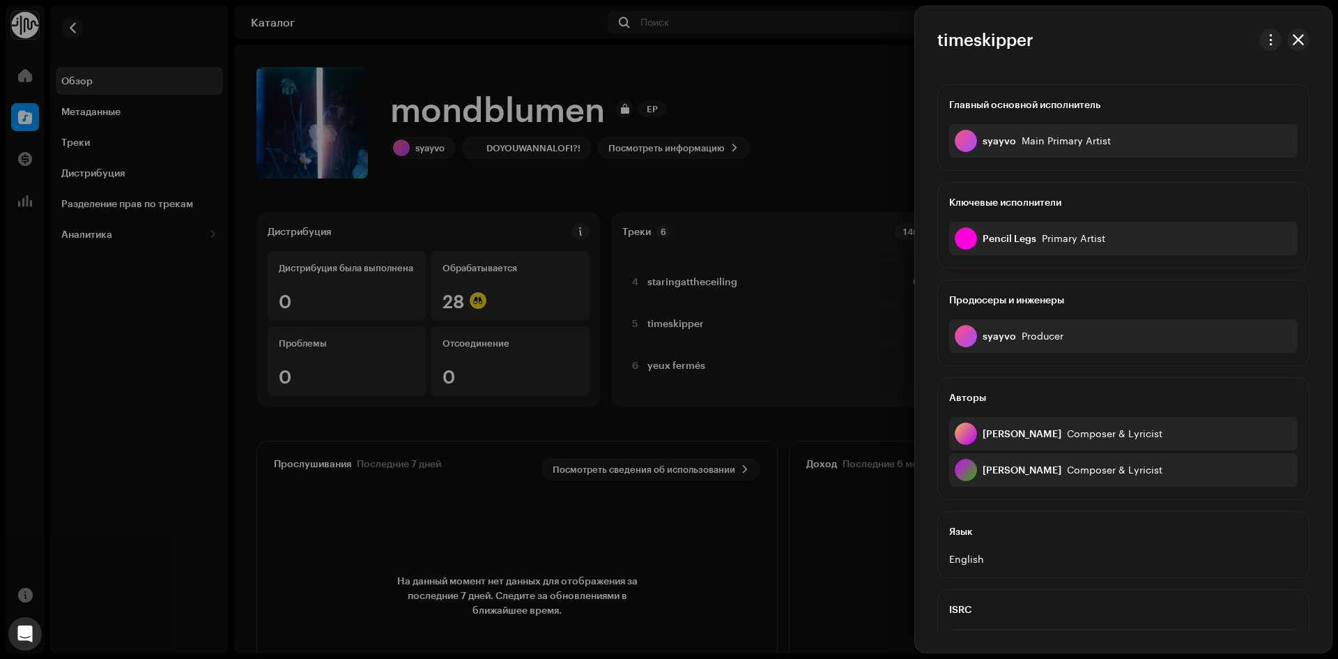
click at [857, 125] on div at bounding box center [669, 329] width 1338 height 659
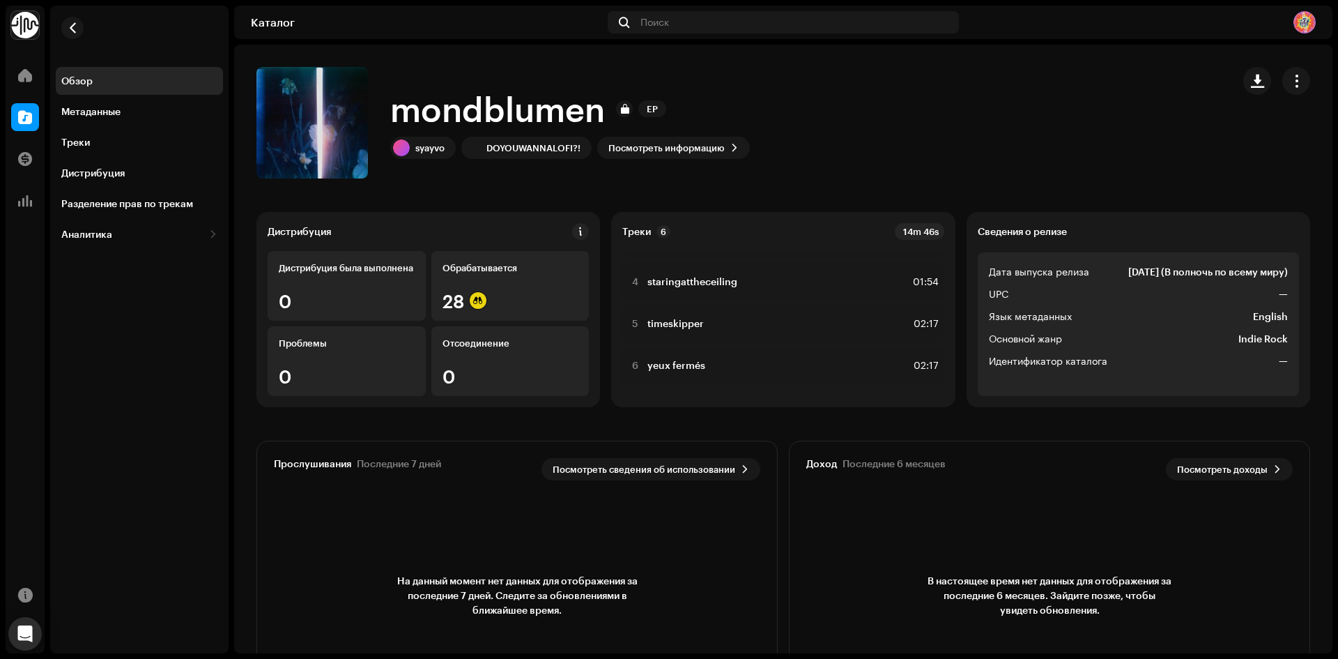
click at [40, 79] on div "Домой" at bounding box center [25, 75] width 39 height 39
